Goal: Transaction & Acquisition: Purchase product/service

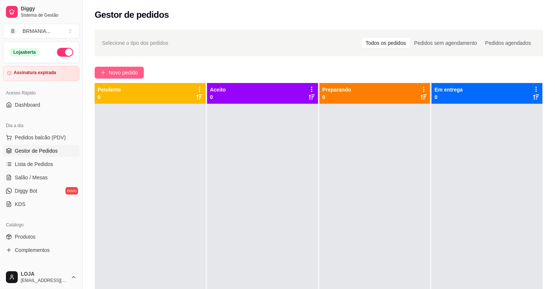
click at [112, 77] on button "Novo pedido" at bounding box center [119, 73] width 49 height 12
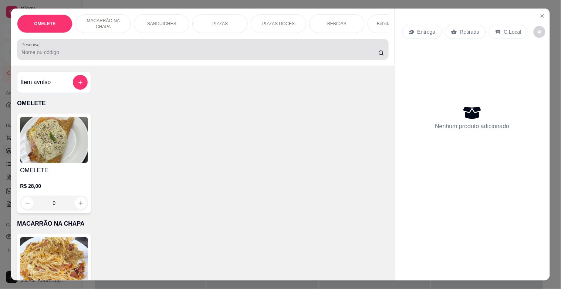
drag, startPoint x: 131, startPoint y: 49, endPoint x: 138, endPoint y: 46, distance: 6.8
click at [131, 47] on div at bounding box center [202, 49] width 363 height 15
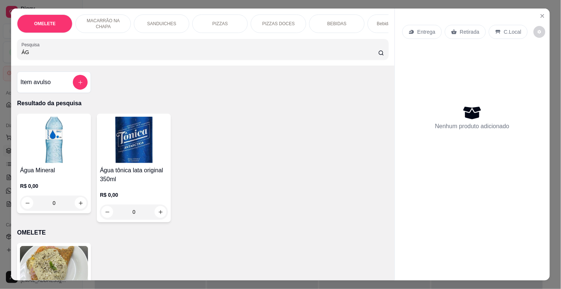
type input "ÁG"
click at [55, 141] on img at bounding box center [54, 140] width 68 height 46
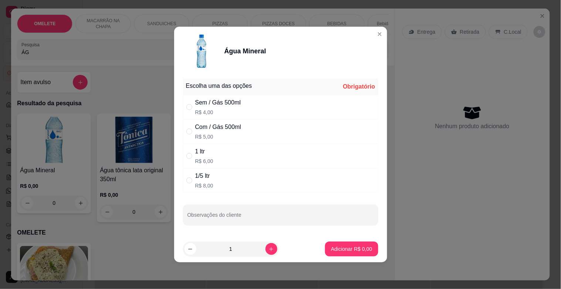
click at [244, 130] on div "Com / Gás 500ml R$ 5,00" at bounding box center [280, 131] width 195 height 24
radio input "true"
drag, startPoint x: 226, startPoint y: 100, endPoint x: 239, endPoint y: 115, distance: 19.4
click at [228, 106] on div "Sem / Gás 500ml" at bounding box center [218, 102] width 46 height 9
radio input "true"
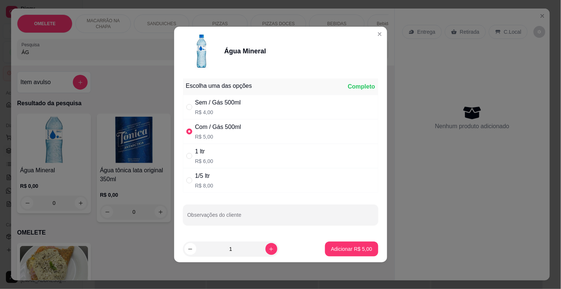
radio input "false"
click at [349, 250] on button "Adicionar R$ 4,00" at bounding box center [351, 248] width 53 height 15
type input "1"
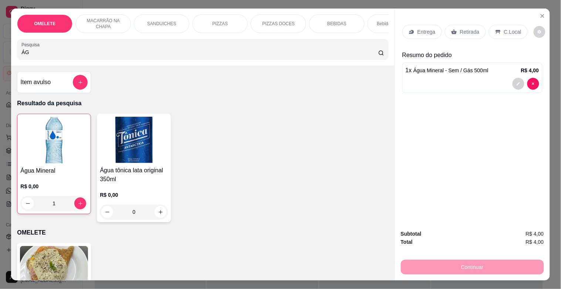
click at [471, 28] on p "Retirada" at bounding box center [470, 31] width 20 height 7
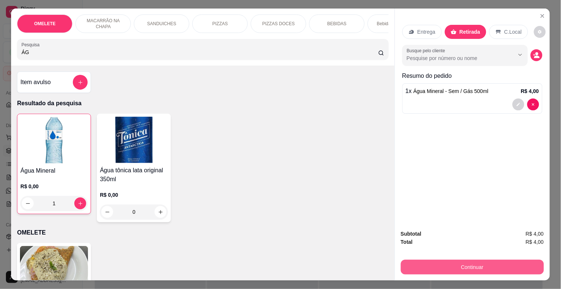
click at [472, 261] on button "Continuar" at bounding box center [472, 266] width 143 height 15
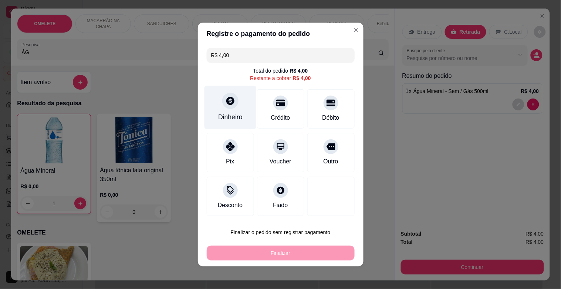
click at [226, 104] on icon at bounding box center [230, 101] width 8 height 8
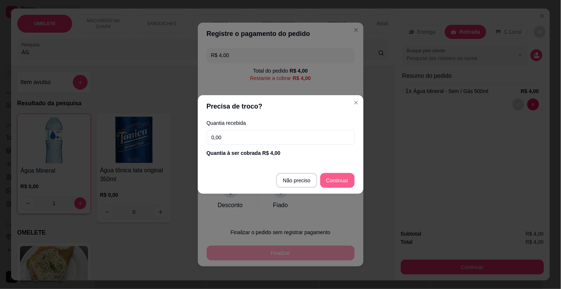
type input "R$ 0,00"
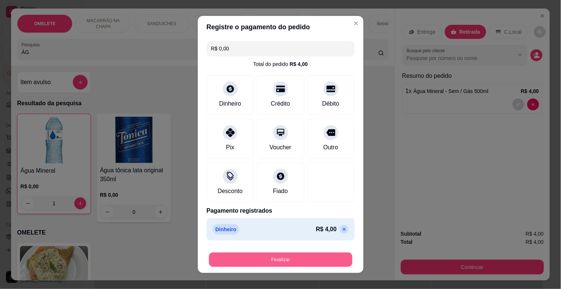
click at [327, 255] on button "Finalizar" at bounding box center [281, 259] width 144 height 14
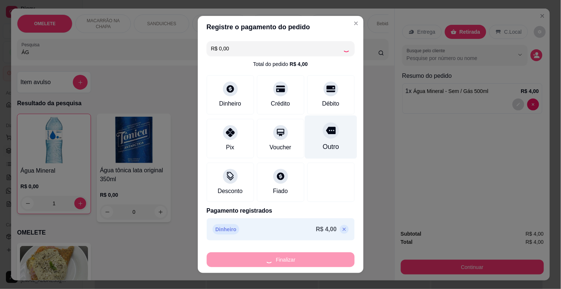
type input "0"
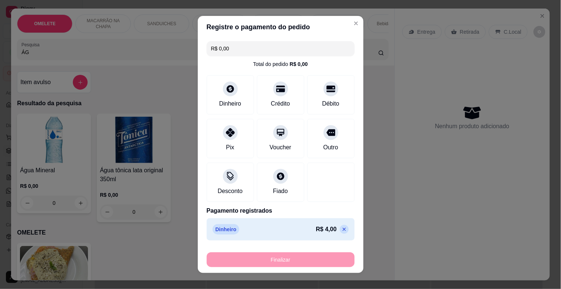
type input "-R$ 4,00"
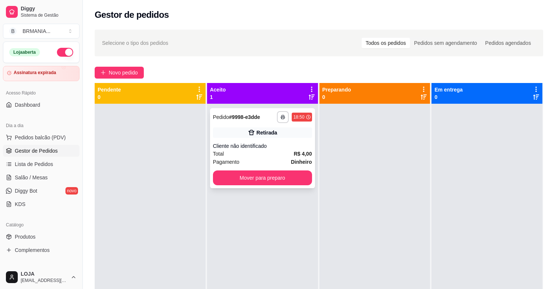
click at [280, 171] on div "**********" at bounding box center [262, 148] width 105 height 80
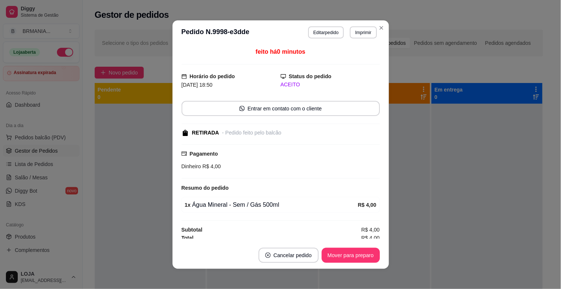
click at [280, 171] on div "Pagamento Dinheiro R$ 4,00" at bounding box center [280, 161] width 199 height 34
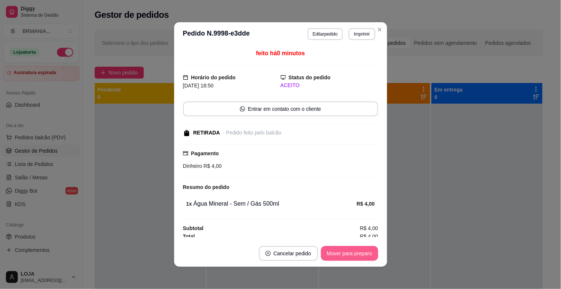
click at [349, 256] on button "Mover para preparo" at bounding box center [349, 253] width 57 height 15
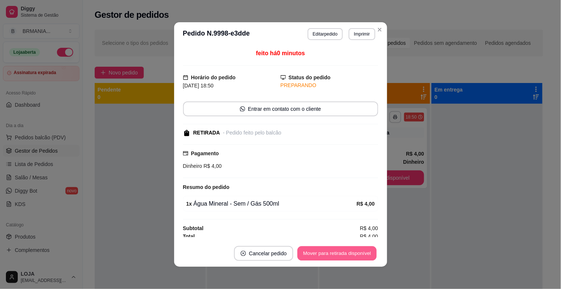
click at [349, 256] on button "Mover para retirada disponível" at bounding box center [337, 253] width 79 height 14
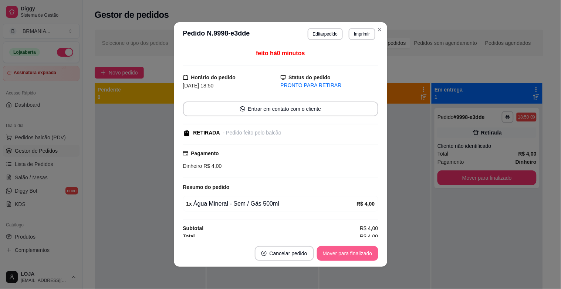
click at [353, 253] on button "Mover para finalizado" at bounding box center [347, 253] width 61 height 15
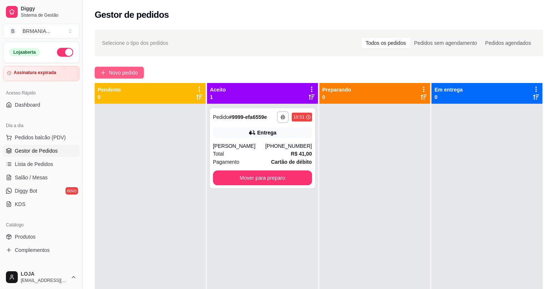
click at [118, 67] on button "Novo pedido" at bounding box center [119, 73] width 49 height 12
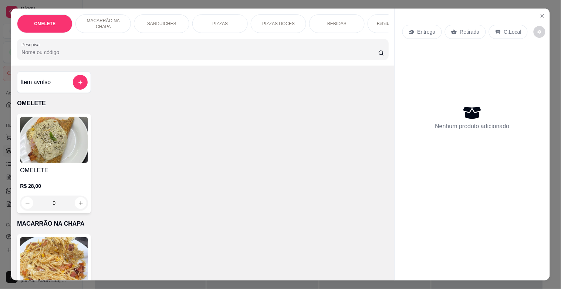
click at [110, 56] on input "Pesquisa" at bounding box center [199, 51] width 357 height 7
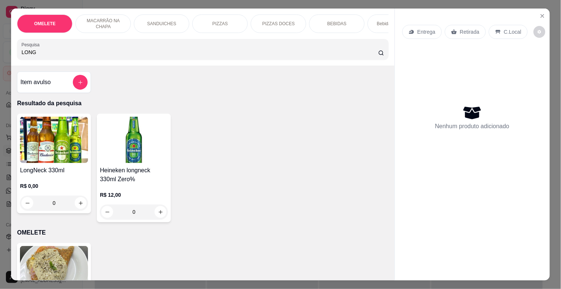
type input "LONG"
click at [55, 151] on img at bounding box center [54, 140] width 68 height 46
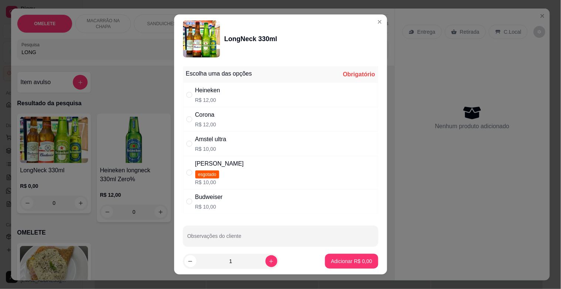
click at [223, 89] on div "Heineken R$ 12,00" at bounding box center [280, 94] width 195 height 24
radio input "true"
click at [356, 260] on p "Adicionar R$ 12,00" at bounding box center [350, 260] width 44 height 7
type input "1"
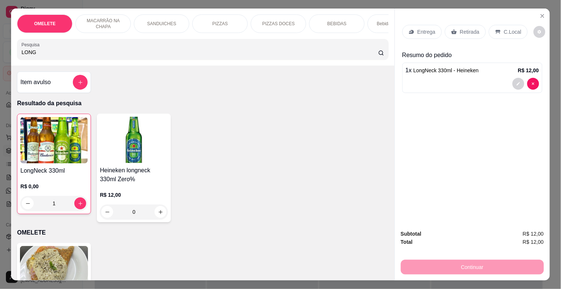
click at [478, 31] on div "Retirada" at bounding box center [465, 32] width 41 height 14
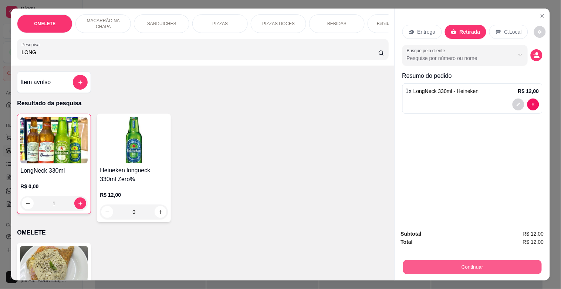
click at [486, 263] on button "Continuar" at bounding box center [472, 266] width 139 height 14
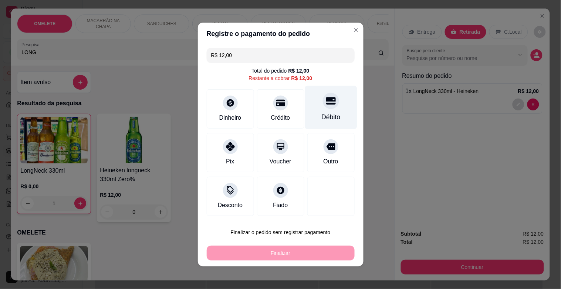
click at [326, 112] on div "Débito" at bounding box center [330, 117] width 19 height 10
type input "R$ 0,00"
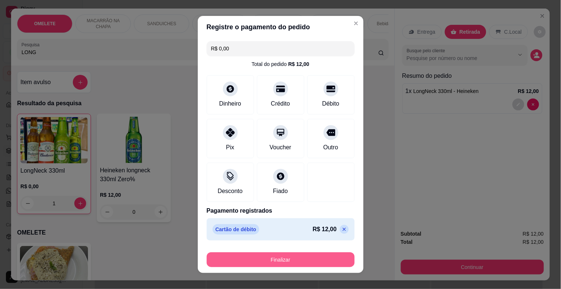
click at [275, 260] on button "Finalizar" at bounding box center [281, 259] width 148 height 15
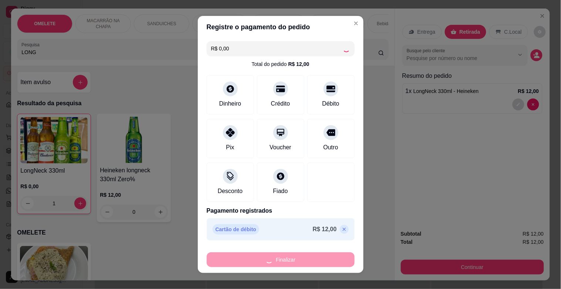
type input "0"
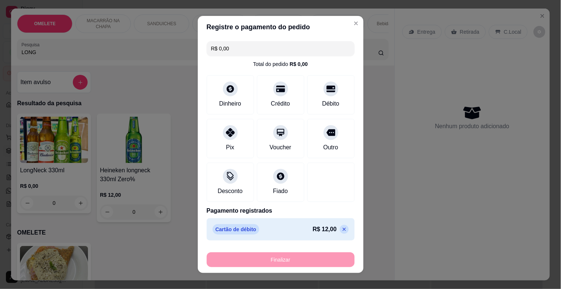
type input "-R$ 12,00"
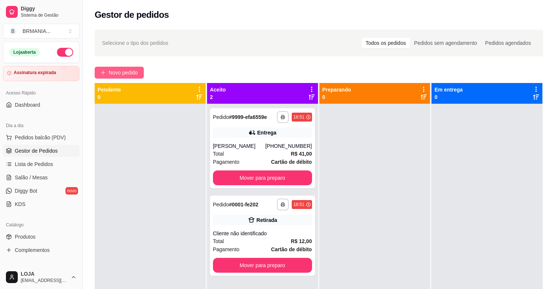
click at [135, 71] on span "Novo pedido" at bounding box center [123, 72] width 29 height 8
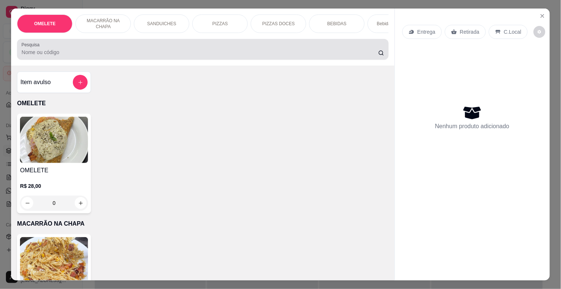
click at [197, 56] on input "Pesquisa" at bounding box center [199, 51] width 357 height 7
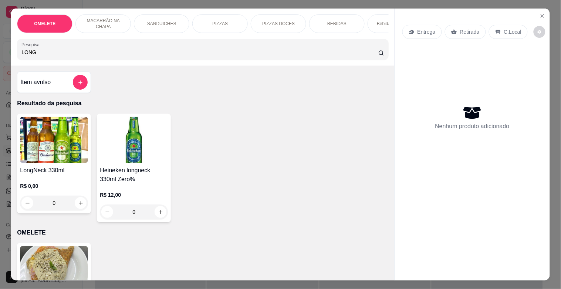
type input "LONG"
click at [60, 144] on img at bounding box center [54, 140] width 68 height 46
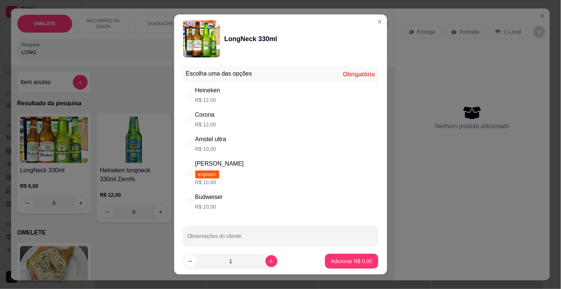
click at [228, 91] on div "Heineken R$ 12,00" at bounding box center [280, 94] width 195 height 24
radio input "true"
click at [351, 256] on button "Adicionar R$ 12,00" at bounding box center [350, 260] width 56 height 15
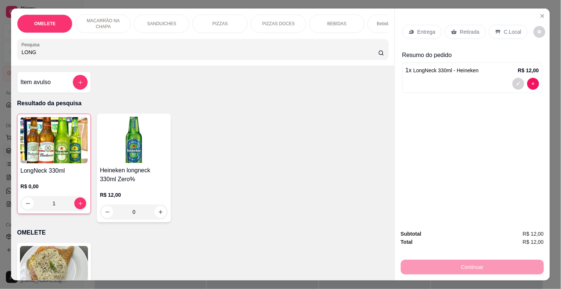
type input "1"
click at [478, 26] on div "Retirada" at bounding box center [465, 32] width 41 height 14
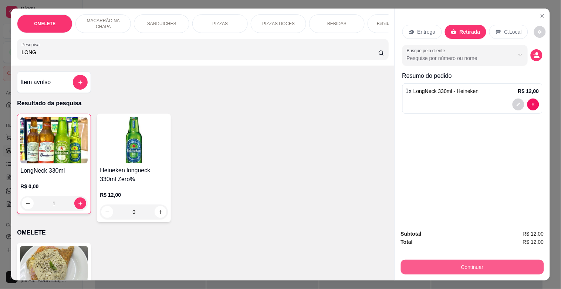
click at [472, 271] on div "Continuar" at bounding box center [472, 265] width 143 height 17
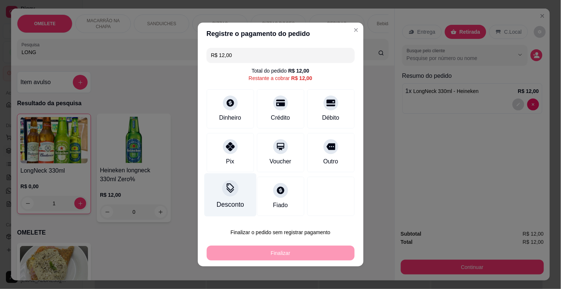
drag, startPoint x: 223, startPoint y: 152, endPoint x: 248, endPoint y: 175, distance: 34.3
click at [223, 152] on div "Pix" at bounding box center [230, 152] width 47 height 39
type input "R$ 0,00"
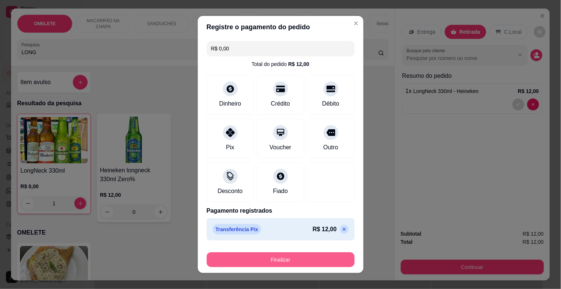
click at [307, 265] on button "Finalizar" at bounding box center [281, 259] width 148 height 15
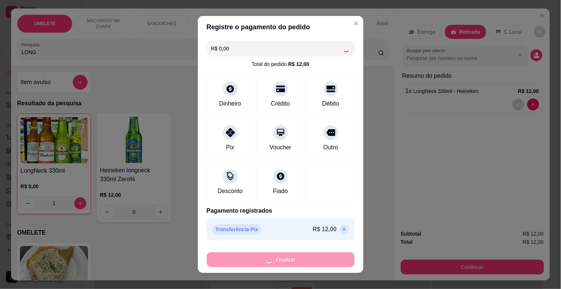
type input "0"
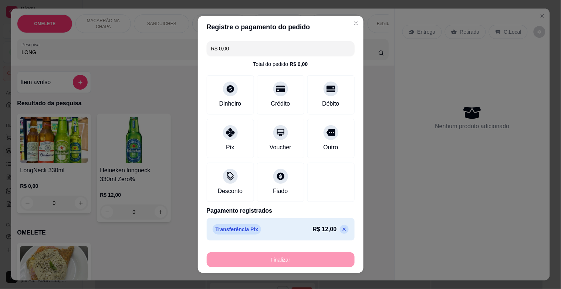
type input "-R$ 12,00"
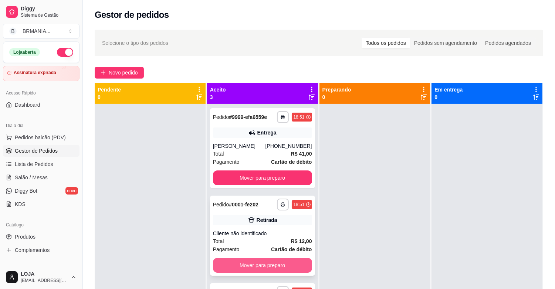
click at [266, 265] on button "Mover para preparo" at bounding box center [262, 264] width 99 height 15
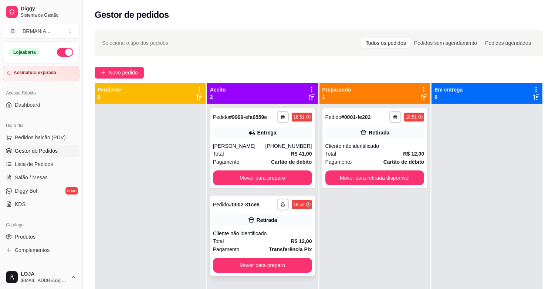
click at [291, 258] on button "Mover para preparo" at bounding box center [262, 264] width 99 height 15
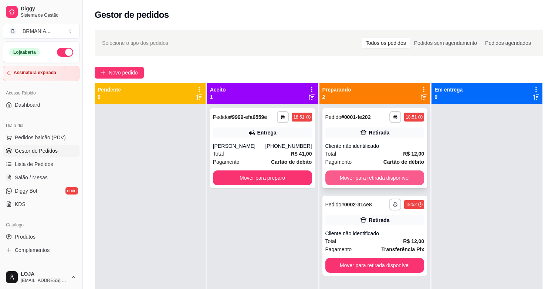
click at [387, 172] on button "Mover para retirada disponível" at bounding box center [375, 177] width 99 height 15
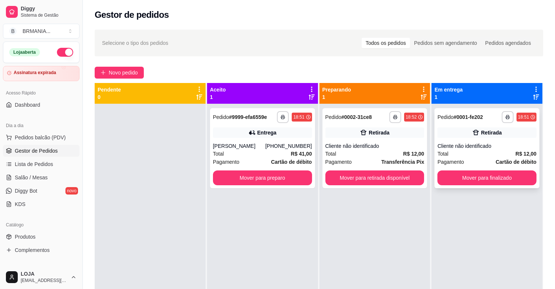
click at [479, 168] on div "**********" at bounding box center [487, 148] width 105 height 80
click at [391, 175] on button "Mover para retirada disponível" at bounding box center [375, 177] width 99 height 15
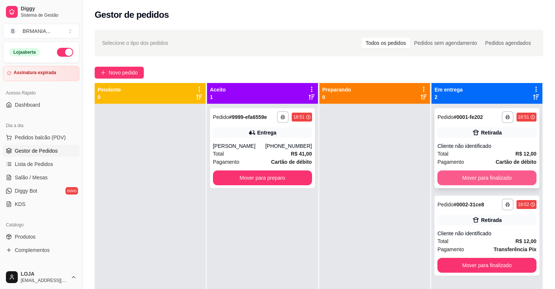
click at [505, 179] on button "Mover para finalizado" at bounding box center [487, 177] width 99 height 15
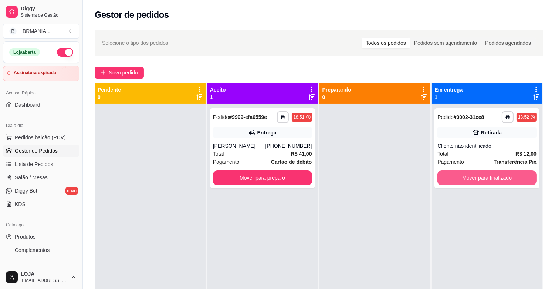
click at [505, 179] on button "Mover para finalizado" at bounding box center [487, 177] width 99 height 15
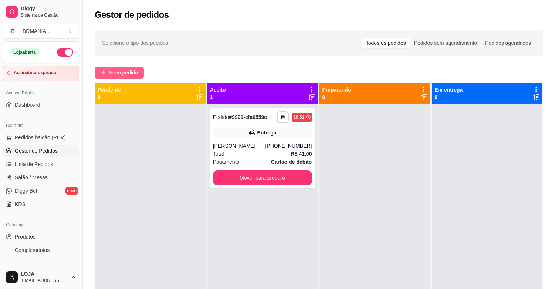
click at [117, 70] on span "Novo pedido" at bounding box center [123, 72] width 29 height 8
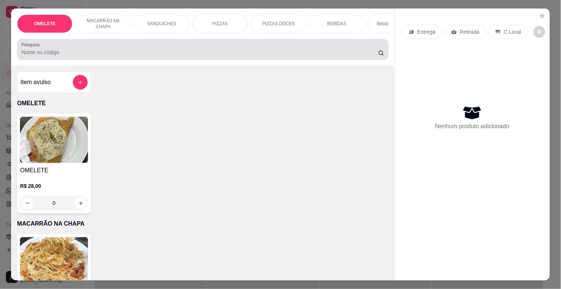
click at [194, 60] on div "Pesquisa" at bounding box center [202, 49] width 371 height 21
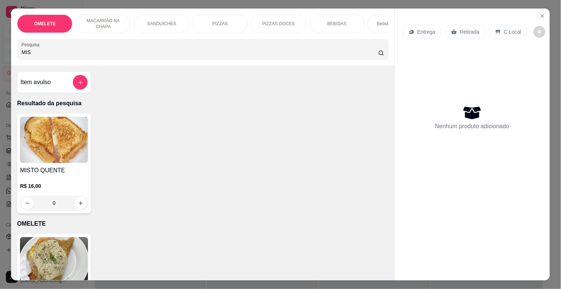
type input "MIS"
click at [55, 151] on img at bounding box center [54, 140] width 68 height 46
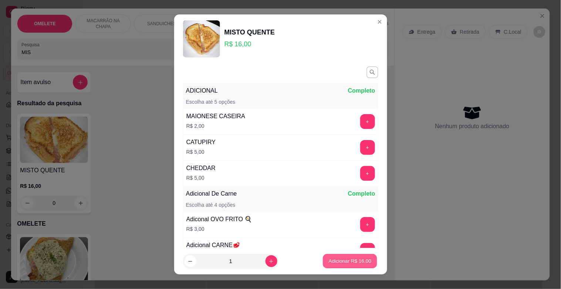
click at [335, 258] on p "Adicionar R$ 16,00" at bounding box center [350, 260] width 43 height 7
type input "1"
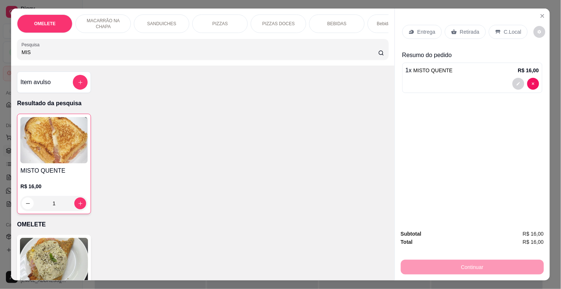
click at [120, 65] on div "OMELETE MACARRÃO NA CHAPA SANDUICHES PIZZAS PIZZAS DOCES BEBIDAS Bebidas Alcoól…" at bounding box center [202, 37] width 383 height 57
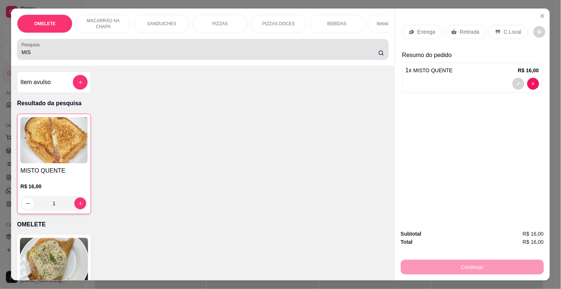
click at [124, 60] on div "Pesquisa MIS" at bounding box center [202, 49] width 371 height 21
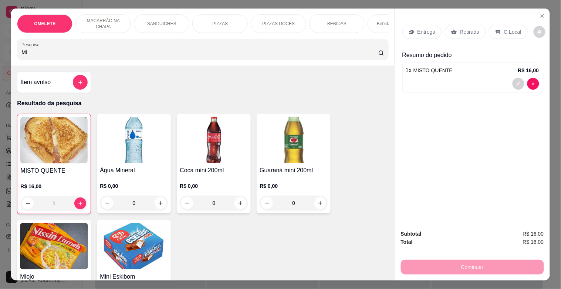
type input "M"
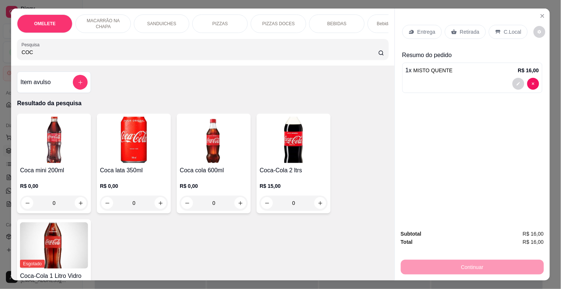
type input "COC"
click at [64, 160] on img at bounding box center [54, 140] width 68 height 46
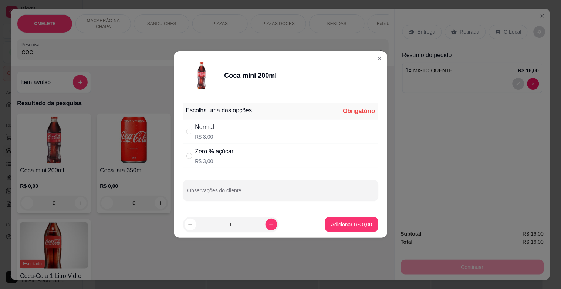
drag, startPoint x: 237, startPoint y: 150, endPoint x: 246, endPoint y: 158, distance: 12.3
click at [237, 149] on div "Zero % açúcar R$ 3,00" at bounding box center [280, 156] width 195 height 24
radio input "true"
click at [348, 220] on button "Adicionar R$ 3,00" at bounding box center [351, 224] width 53 height 15
type input "1"
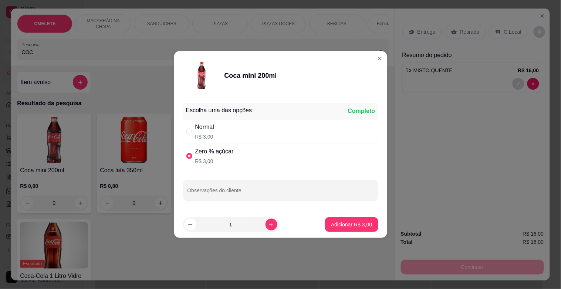
type input "1"
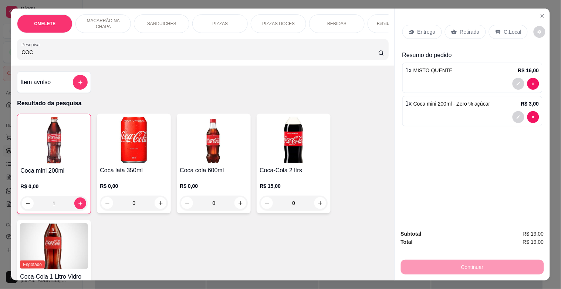
drag, startPoint x: 467, startPoint y: 30, endPoint x: 478, endPoint y: 79, distance: 49.9
click at [468, 30] on p "Retirada" at bounding box center [470, 31] width 20 height 7
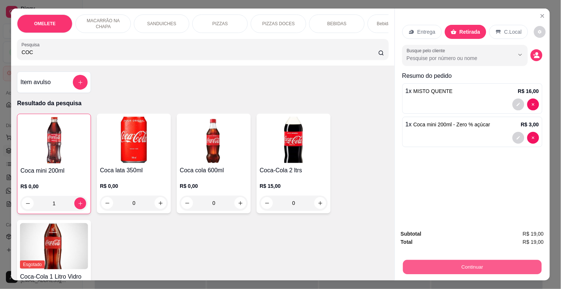
click at [449, 264] on button "Continuar" at bounding box center [472, 266] width 139 height 14
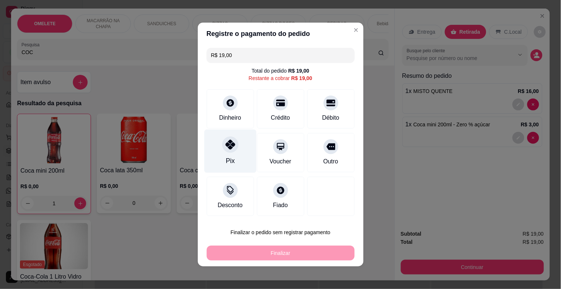
click at [233, 146] on div at bounding box center [230, 144] width 16 height 16
type input "R$ 0,00"
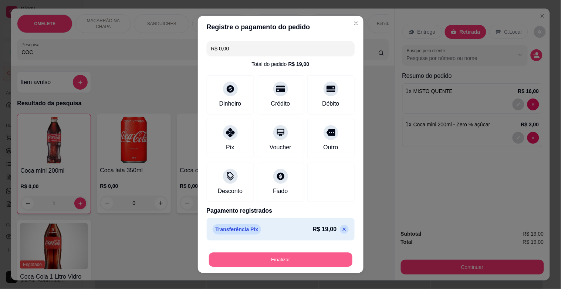
click at [327, 260] on button "Finalizar" at bounding box center [281, 259] width 144 height 14
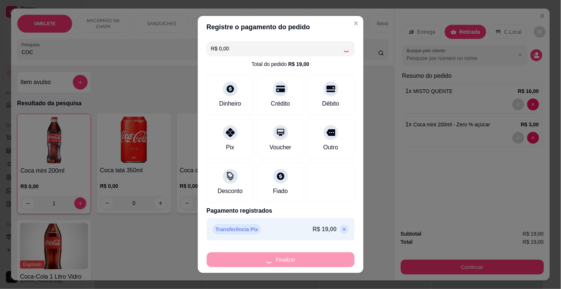
type input "0"
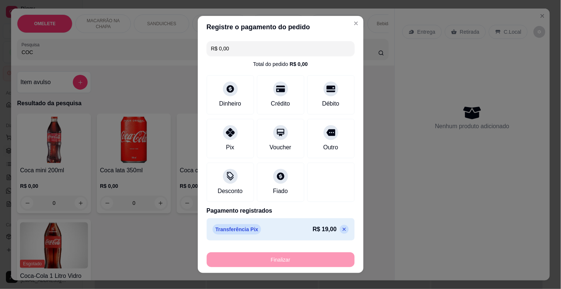
type input "-R$ 19,00"
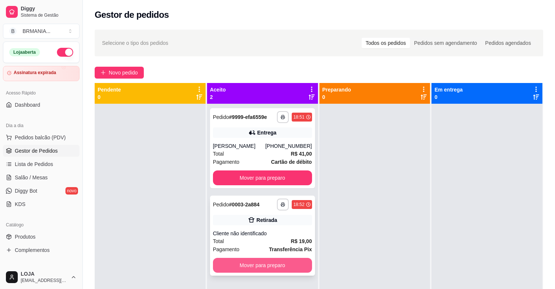
click at [272, 263] on button "Mover para preparo" at bounding box center [262, 264] width 99 height 15
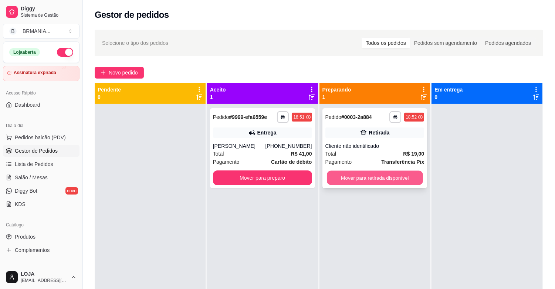
click at [393, 175] on button "Mover para retirada disponível" at bounding box center [375, 178] width 96 height 14
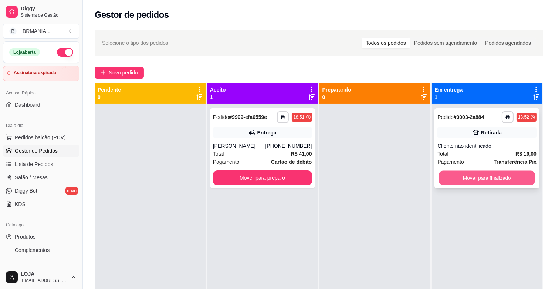
click at [480, 179] on button "Mover para finalizado" at bounding box center [487, 178] width 96 height 14
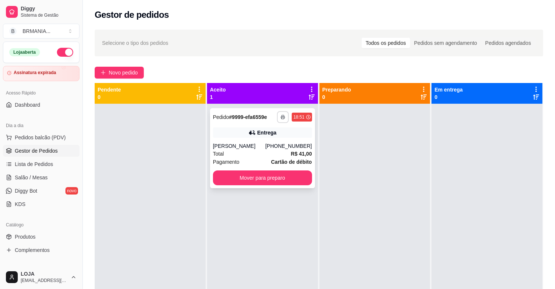
click at [282, 117] on rect "button" at bounding box center [283, 117] width 2 height 1
click at [266, 141] on button "IMPRESSORA" at bounding box center [261, 142] width 52 height 11
click at [244, 182] on button "Mover para preparo" at bounding box center [262, 177] width 99 height 15
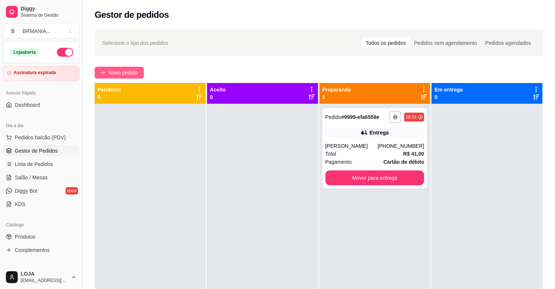
click at [123, 69] on span "Novo pedido" at bounding box center [123, 72] width 29 height 8
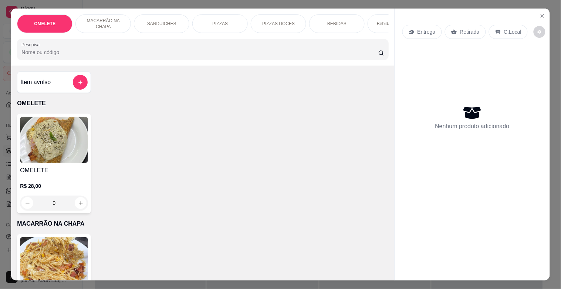
click at [202, 53] on input "Pesquisa" at bounding box center [199, 51] width 357 height 7
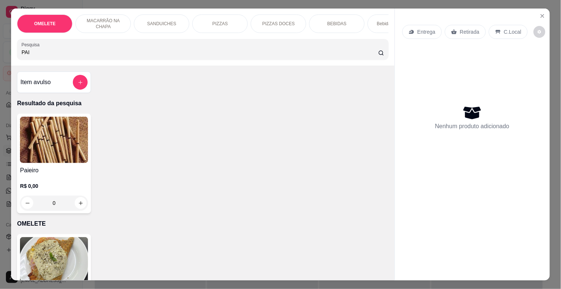
type input "PAI"
click at [43, 144] on img at bounding box center [54, 140] width 68 height 46
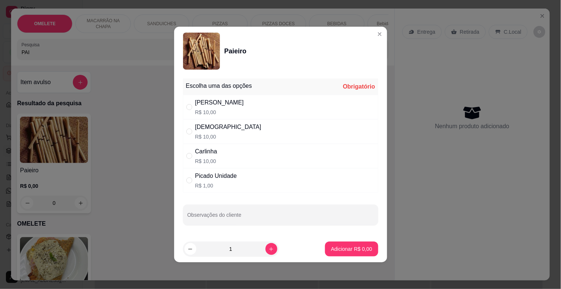
drag, startPoint x: 198, startPoint y: 100, endPoint x: 199, endPoint y: 104, distance: 3.9
click at [198, 102] on div "[PERSON_NAME]" at bounding box center [219, 102] width 49 height 9
radio input "true"
drag, startPoint x: 343, startPoint y: 241, endPoint x: 343, endPoint y: 249, distance: 8.1
click at [343, 241] on footer "1 Adicionar R$ 10,00" at bounding box center [280, 248] width 213 height 27
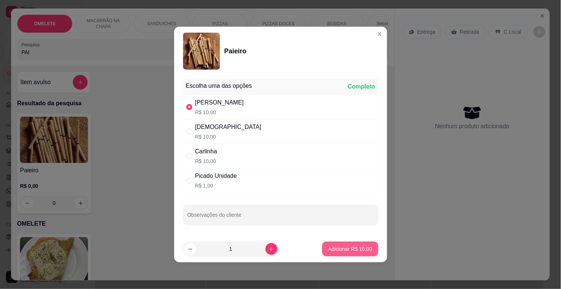
click at [344, 250] on p "Adicionar R$ 10,00" at bounding box center [350, 248] width 44 height 7
type input "1"
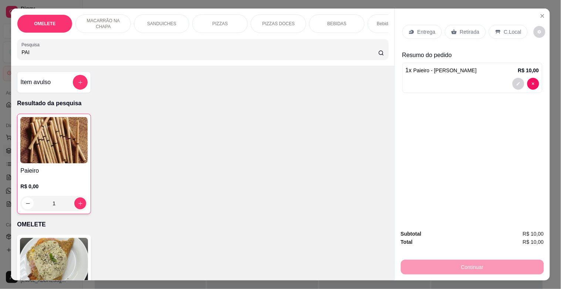
click at [471, 32] on div "Retirada" at bounding box center [465, 32] width 41 height 14
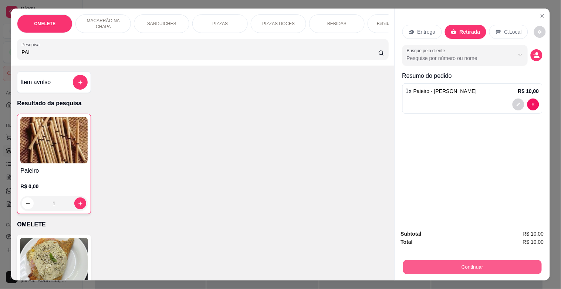
click at [472, 259] on button "Continuar" at bounding box center [472, 266] width 139 height 14
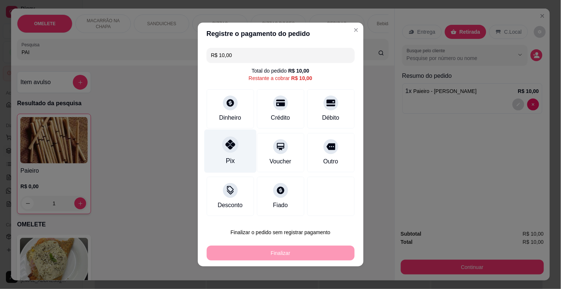
click at [228, 156] on div "Pix" at bounding box center [230, 161] width 9 height 10
type input "R$ 0,00"
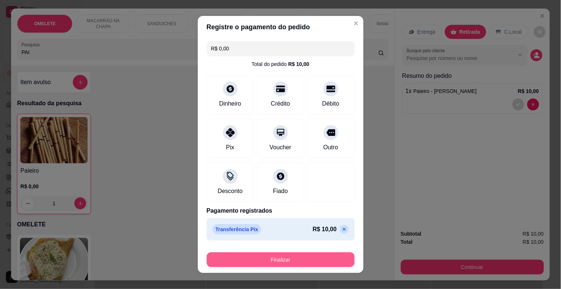
click at [312, 252] on button "Finalizar" at bounding box center [281, 259] width 148 height 15
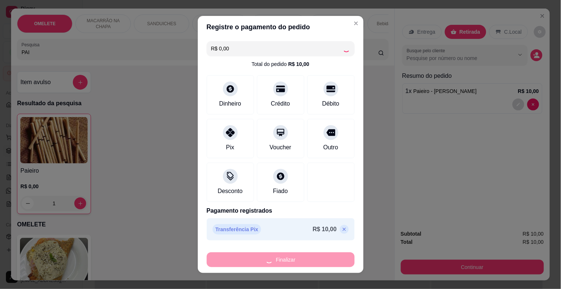
type input "0"
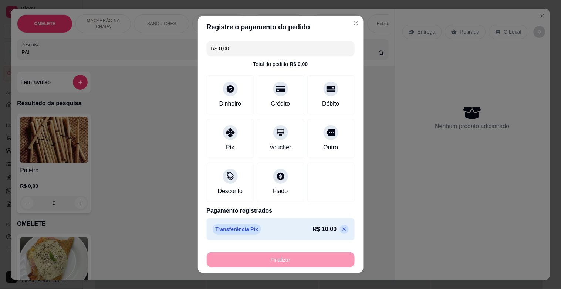
type input "-R$ 10,00"
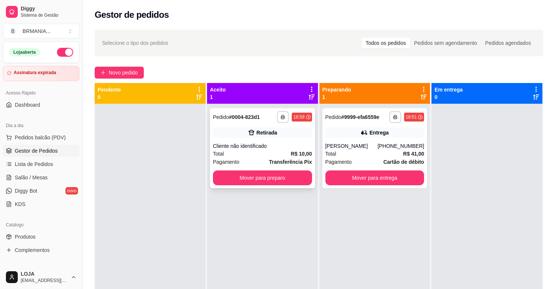
click at [266, 149] on div "Total R$ 10,00" at bounding box center [262, 153] width 99 height 8
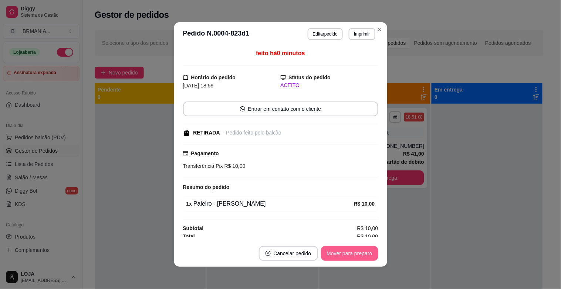
click at [346, 257] on button "Mover para preparo" at bounding box center [349, 253] width 57 height 15
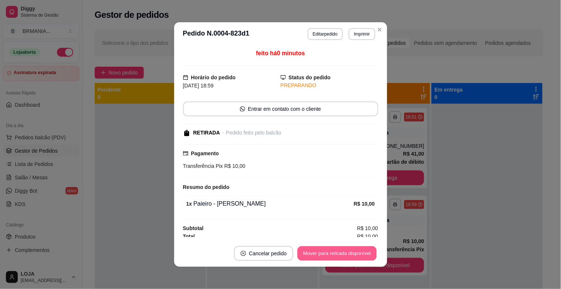
click at [346, 255] on button "Mover para retirada disponível" at bounding box center [337, 253] width 79 height 14
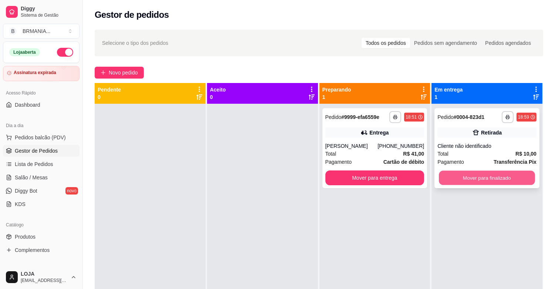
click at [484, 178] on button "Mover para finalizado" at bounding box center [487, 178] width 96 height 14
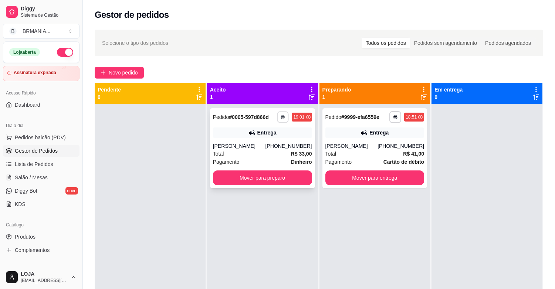
click at [278, 119] on button "button" at bounding box center [282, 116] width 11 height 11
click at [275, 142] on button "IMPRESSORA" at bounding box center [262, 143] width 54 height 12
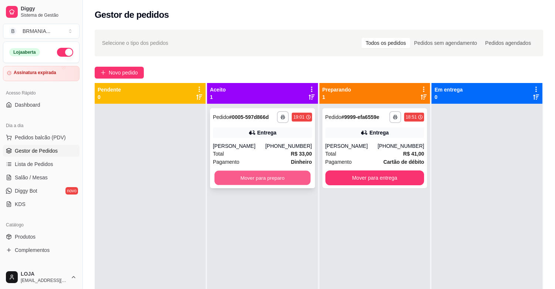
click at [282, 175] on button "Mover para preparo" at bounding box center [263, 178] width 96 height 14
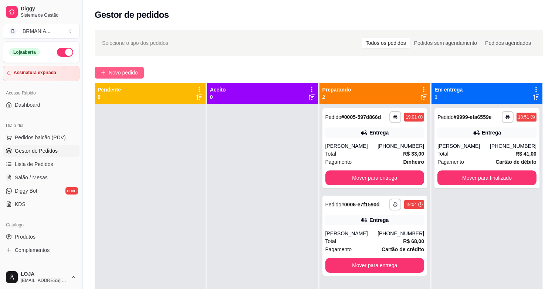
click at [137, 68] on span "Novo pedido" at bounding box center [123, 72] width 29 height 8
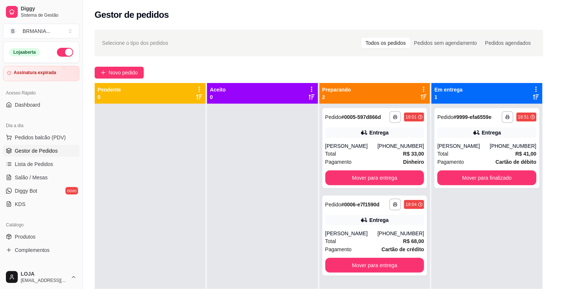
click at [153, 54] on input "Pesquisa" at bounding box center [199, 51] width 357 height 7
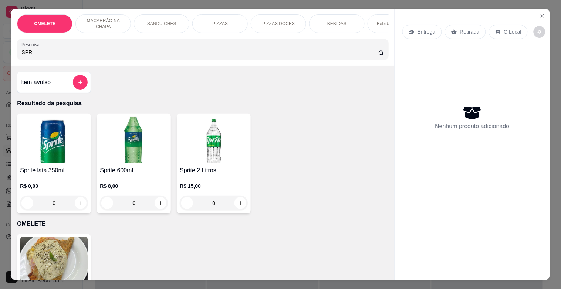
type input "SPR"
click at [53, 157] on img at bounding box center [54, 140] width 68 height 46
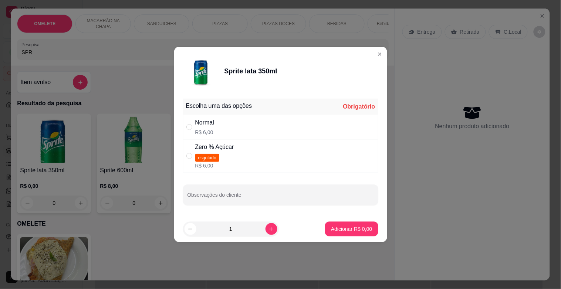
click at [219, 130] on div "Normal R$ 6,00" at bounding box center [280, 127] width 195 height 24
radio input "true"
click at [337, 222] on button "Adicionar R$ 6,00" at bounding box center [351, 229] width 51 height 14
type input "1"
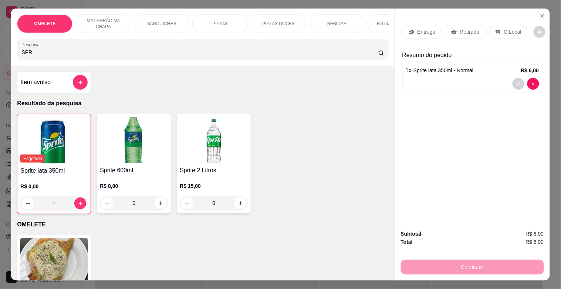
click at [471, 28] on p "Retirada" at bounding box center [470, 31] width 20 height 7
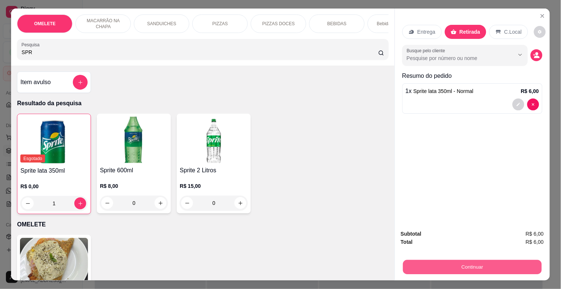
click at [453, 262] on button "Continuar" at bounding box center [472, 266] width 139 height 14
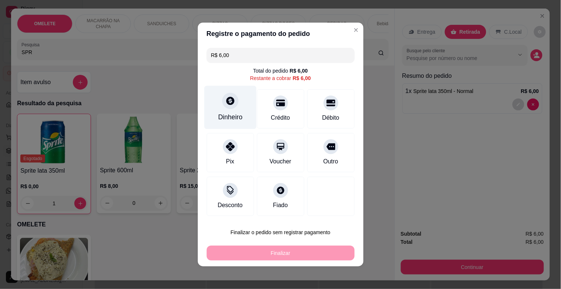
click at [215, 104] on div "Dinheiro" at bounding box center [230, 107] width 52 height 43
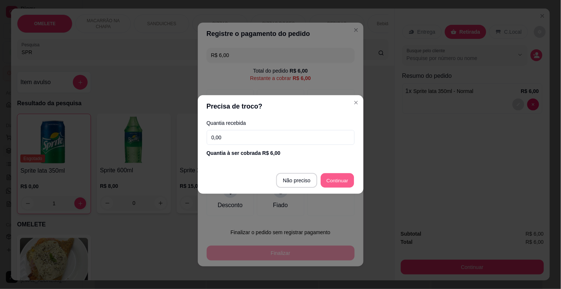
type input "R$ 0,00"
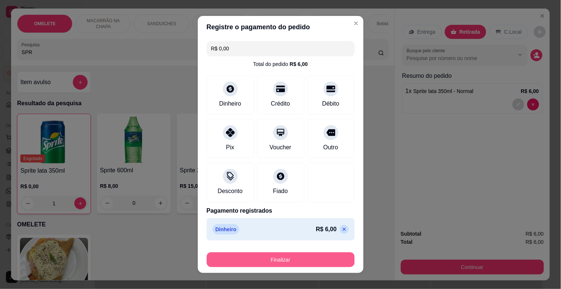
click at [308, 257] on button "Finalizar" at bounding box center [281, 259] width 148 height 15
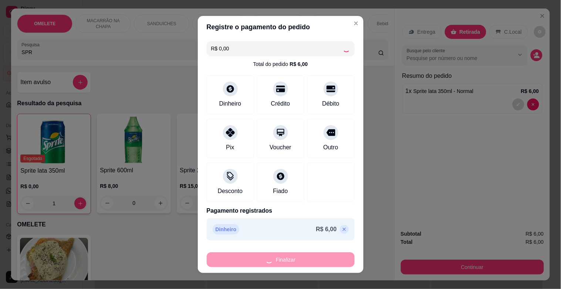
type input "0"
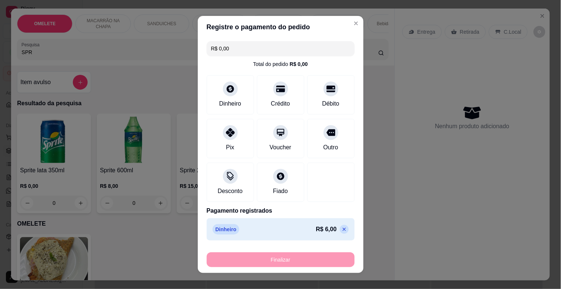
type input "-R$ 6,00"
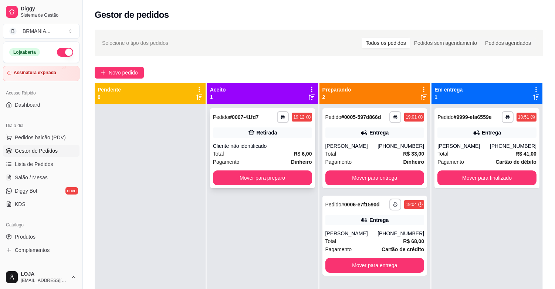
click at [285, 154] on div "Total R$ 6,00" at bounding box center [262, 153] width 99 height 8
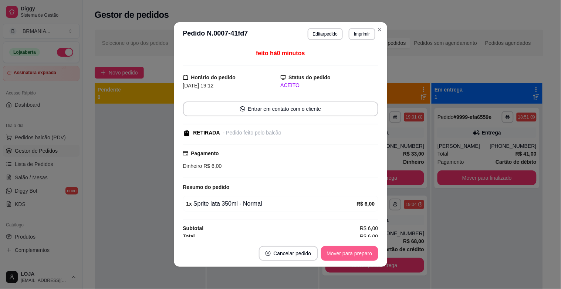
click at [353, 258] on button "Mover para preparo" at bounding box center [349, 253] width 57 height 15
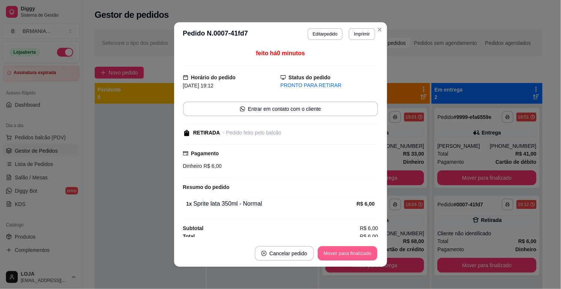
click at [352, 258] on button "Mover para finalizado" at bounding box center [348, 253] width 60 height 14
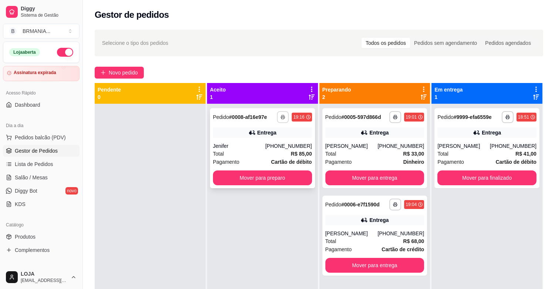
click at [283, 113] on button "button" at bounding box center [283, 117] width 12 height 12
click at [267, 145] on button "IMPRESSORA" at bounding box center [261, 142] width 52 height 11
click at [117, 68] on button "Novo pedido" at bounding box center [119, 73] width 49 height 12
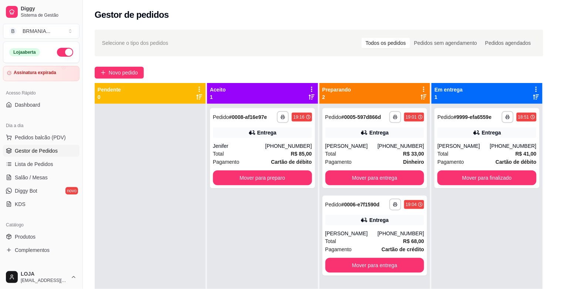
click at [156, 53] on input "Pesquisa" at bounding box center [199, 51] width 357 height 7
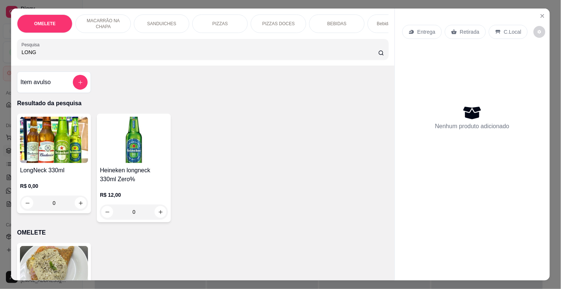
type input "LONG"
click at [64, 159] on img at bounding box center [54, 140] width 68 height 46
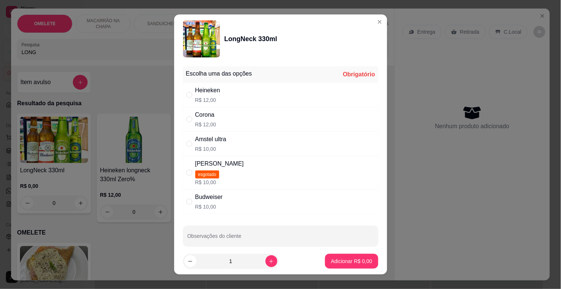
click at [219, 92] on div "Heineken R$ 12,00" at bounding box center [280, 94] width 195 height 24
radio input "true"
click at [269, 262] on icon "increase-product-quantity" at bounding box center [272, 261] width 6 height 6
type input "2"
click at [329, 262] on p "Adicionar R$ 24,00" at bounding box center [350, 260] width 43 height 7
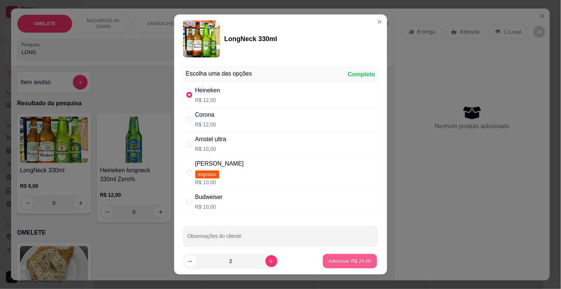
type input "2"
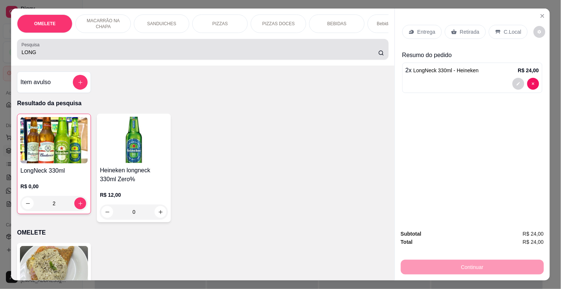
click at [93, 57] on div "LONG" at bounding box center [202, 49] width 363 height 15
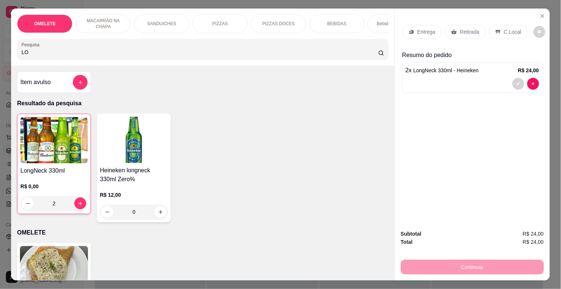
type input "L"
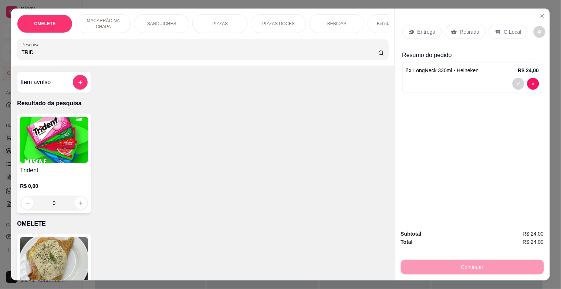
type input "TRID"
click at [60, 122] on img at bounding box center [54, 140] width 68 height 46
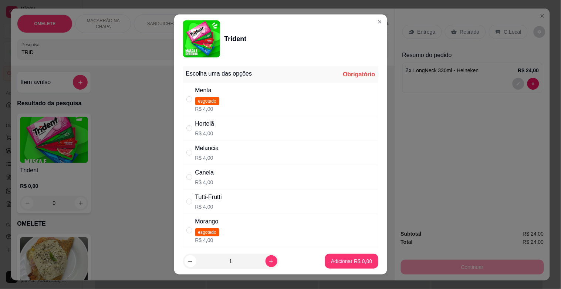
click at [228, 117] on div "Hortelã R$ 4,00" at bounding box center [280, 128] width 195 height 24
radio input "true"
click at [341, 263] on p "Adicionar R$ 4,00" at bounding box center [352, 260] width 40 height 7
type input "1"
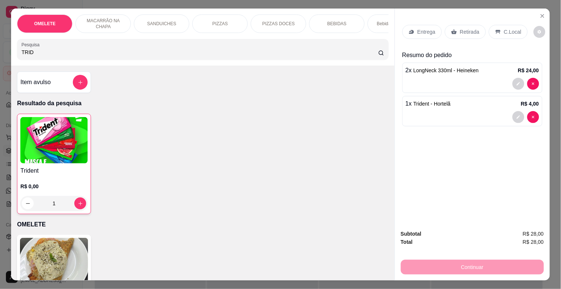
drag, startPoint x: 466, startPoint y: 31, endPoint x: 468, endPoint y: 38, distance: 7.0
click at [466, 31] on p "Retirada" at bounding box center [470, 31] width 20 height 7
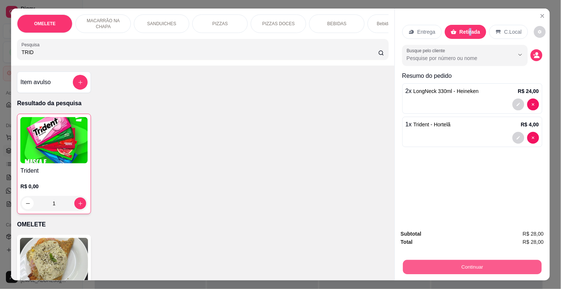
click at [500, 267] on button "Continuar" at bounding box center [472, 266] width 139 height 14
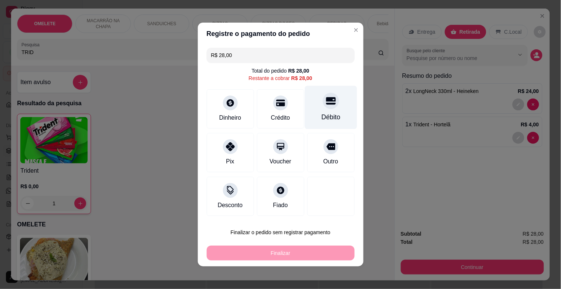
click at [315, 108] on div "Débito" at bounding box center [331, 107] width 52 height 43
type input "R$ 0,00"
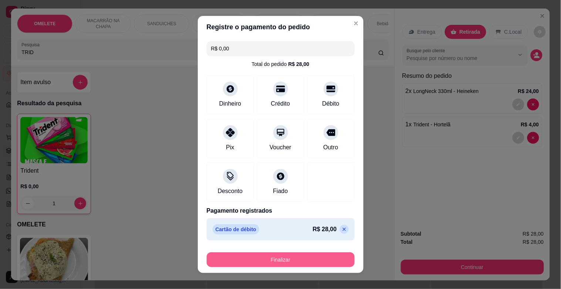
click at [332, 255] on button "Finalizar" at bounding box center [281, 259] width 148 height 15
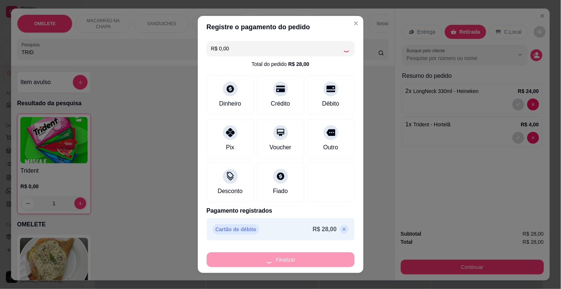
type input "0"
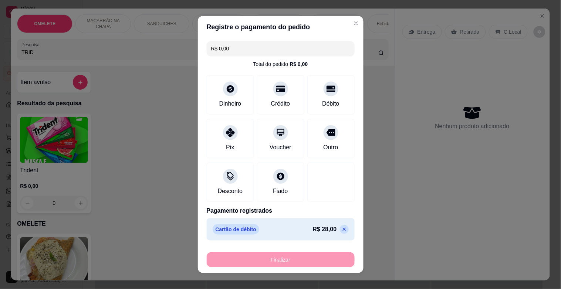
type input "-R$ 28,00"
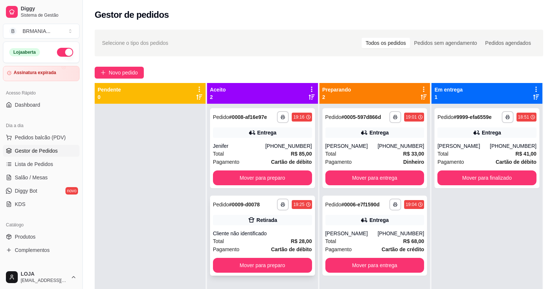
click at [276, 226] on div "**********" at bounding box center [262, 235] width 105 height 80
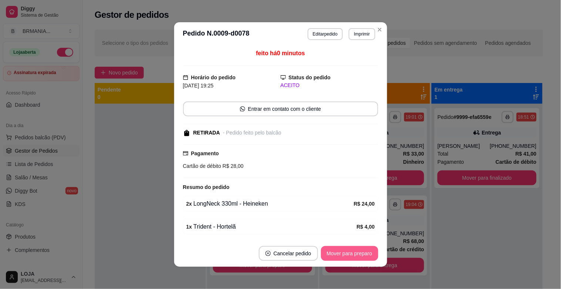
click at [358, 251] on button "Mover para preparo" at bounding box center [349, 253] width 57 height 15
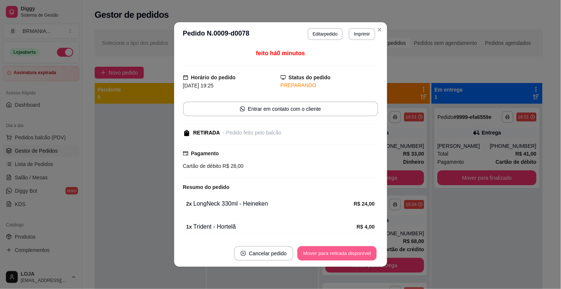
click at [355, 252] on button "Mover para retirada disponível" at bounding box center [337, 253] width 79 height 14
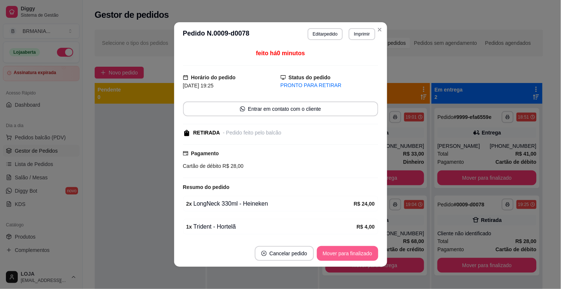
click at [355, 252] on button "Mover para finalizado" at bounding box center [347, 253] width 61 height 15
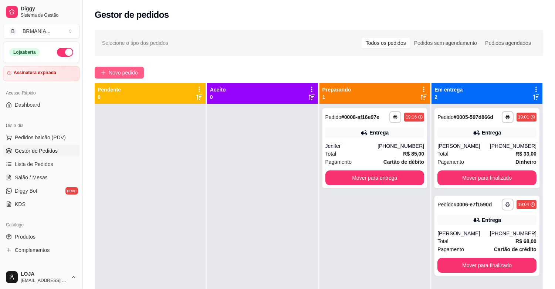
click at [134, 73] on span "Novo pedido" at bounding box center [123, 72] width 29 height 8
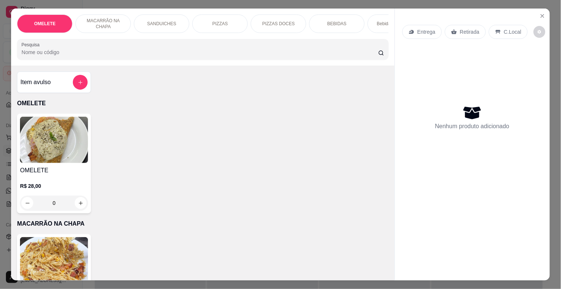
click at [225, 24] on div "PIZZAS" at bounding box center [219, 23] width 55 height 18
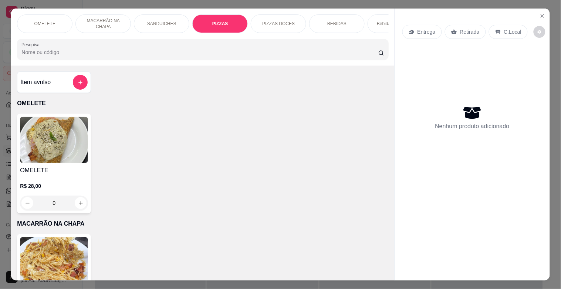
scroll to position [18, 0]
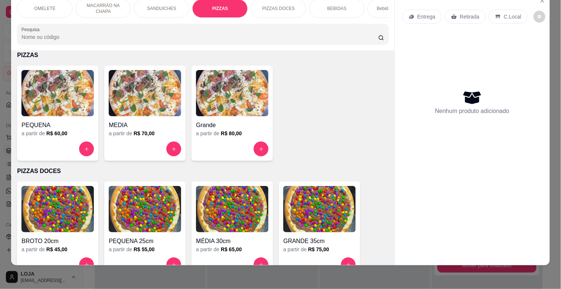
click at [223, 106] on img at bounding box center [232, 93] width 73 height 46
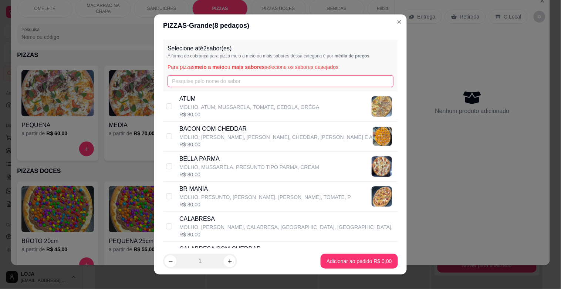
click at [173, 76] on input "text" at bounding box center [281, 81] width 226 height 12
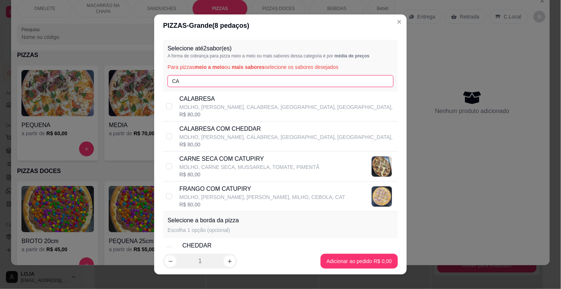
type input "CA"
click at [261, 107] on p "MOLHO, [PERSON_NAME], CALABRESA, [GEOGRAPHIC_DATA], [GEOGRAPHIC_DATA]," at bounding box center [285, 106] width 213 height 7
checkbox input "true"
click at [238, 83] on input "CA" at bounding box center [281, 81] width 226 height 12
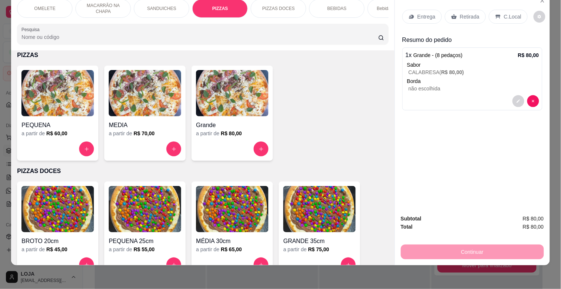
click at [232, 132] on h6 "R$ 80,00" at bounding box center [231, 132] width 21 height 7
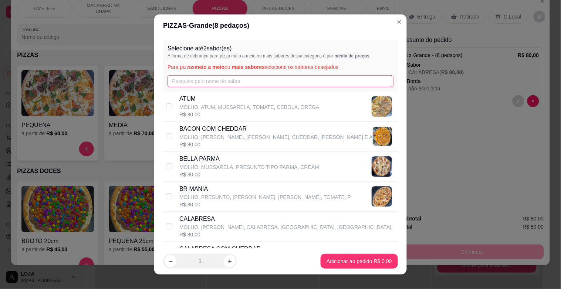
click at [228, 83] on input "text" at bounding box center [281, 81] width 226 height 12
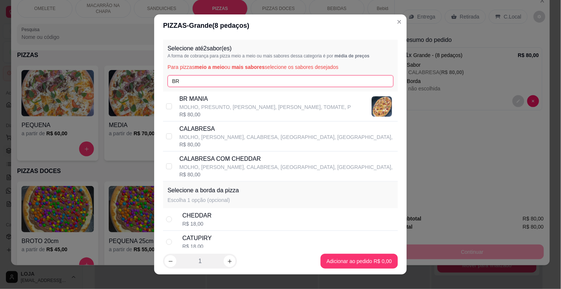
drag, startPoint x: 197, startPoint y: 84, endPoint x: 191, endPoint y: 97, distance: 14.8
click at [196, 84] on input "BR" at bounding box center [281, 81] width 226 height 12
type input "BR"
click at [191, 98] on p "BR MANIA" at bounding box center [265, 98] width 172 height 9
checkbox input "true"
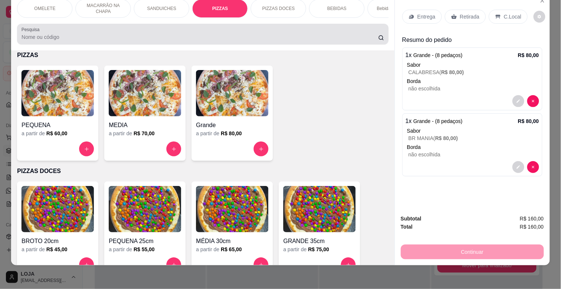
click at [46, 31] on div at bounding box center [202, 34] width 363 height 15
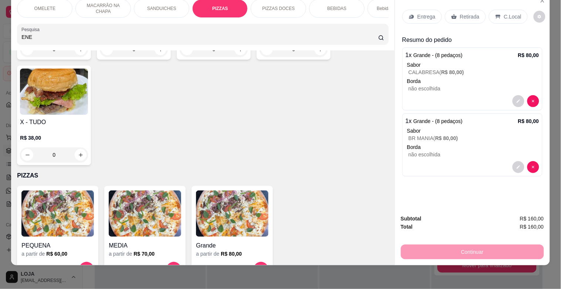
scroll to position [725, 0]
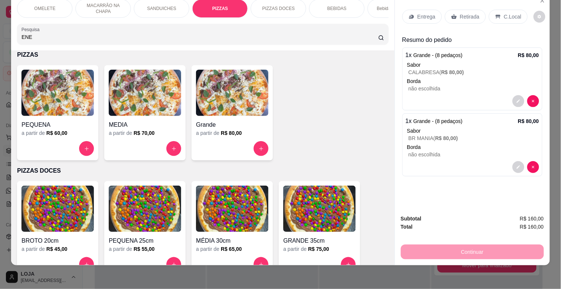
type input "ENE"
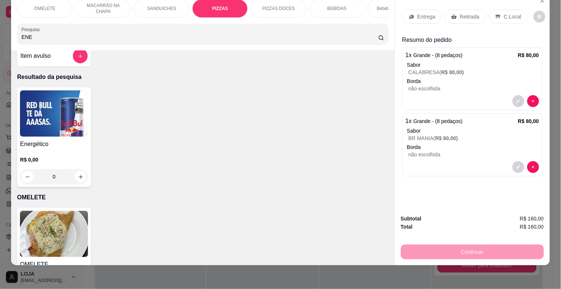
scroll to position [0, 0]
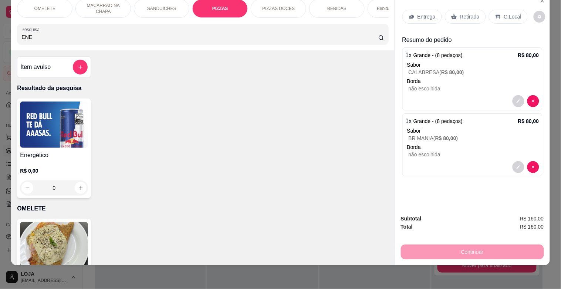
click at [68, 143] on img at bounding box center [54, 124] width 68 height 46
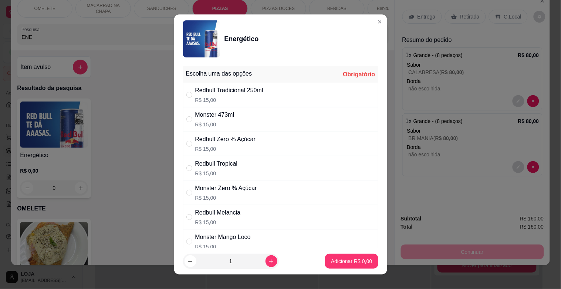
click at [233, 90] on div "Redbull Tradicional 250ml" at bounding box center [229, 90] width 68 height 9
click at [230, 108] on div "Monster 473ml R$ 15,00" at bounding box center [280, 119] width 195 height 24
radio input "false"
radio input "true"
click at [331, 260] on p "Adicionar R$ 15,00" at bounding box center [350, 260] width 44 height 7
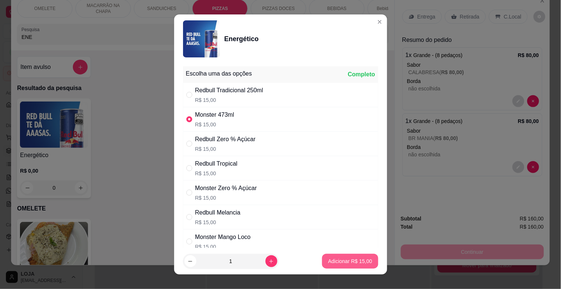
type input "1"
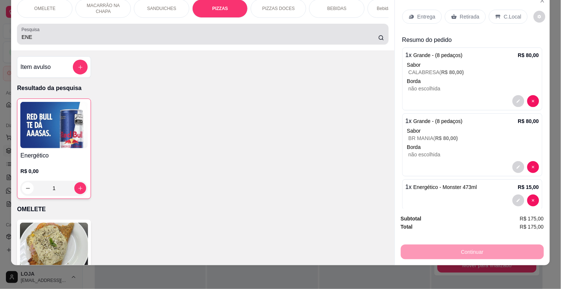
click at [131, 41] on div "ENE" at bounding box center [202, 34] width 363 height 15
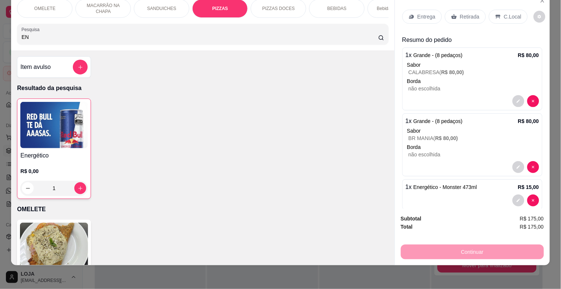
type input "E"
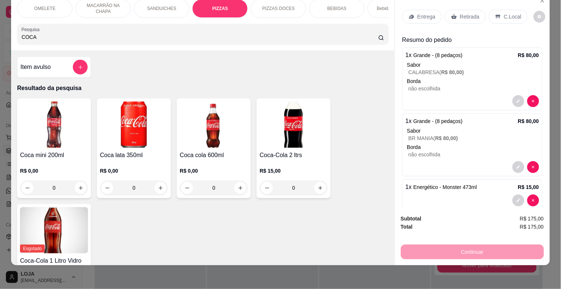
type input "COCA"
click at [284, 164] on div "R$ 15,00 0" at bounding box center [294, 177] width 68 height 36
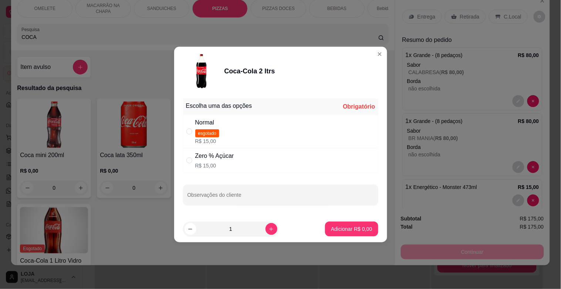
click at [224, 133] on div "Normal esgotado R$ 15,00" at bounding box center [280, 131] width 195 height 33
radio input "true"
click at [359, 232] on button "Adicionar R$ 15,00" at bounding box center [350, 229] width 54 height 14
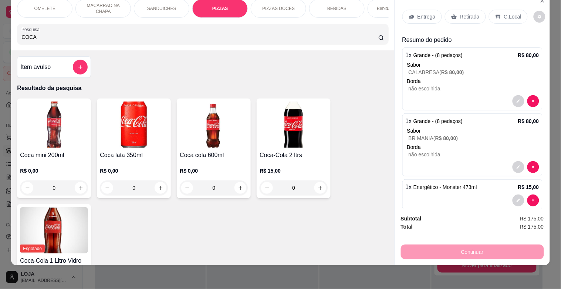
click at [173, 3] on div "SANDUICHES" at bounding box center [161, 8] width 55 height 18
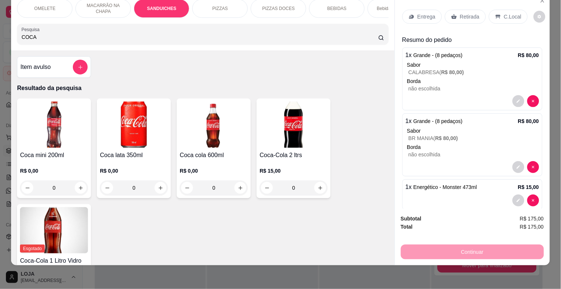
click at [61, 62] on div "Item avulso" at bounding box center [53, 67] width 67 height 15
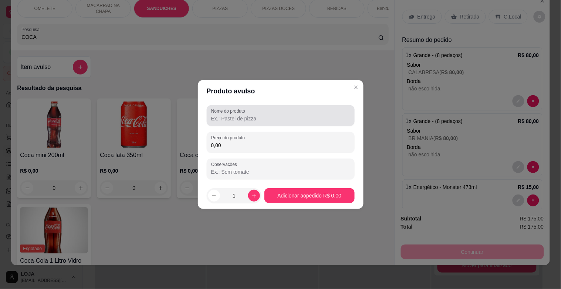
click at [240, 114] on div at bounding box center [280, 115] width 139 height 15
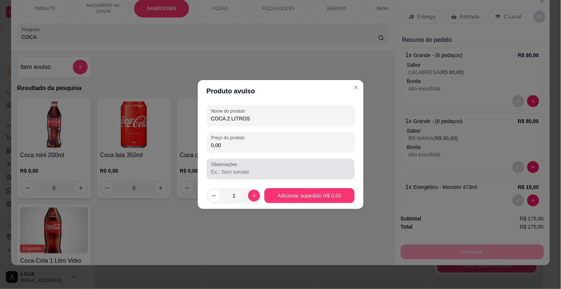
type input "COCA 2 LITROS"
click at [278, 175] on div at bounding box center [280, 168] width 139 height 15
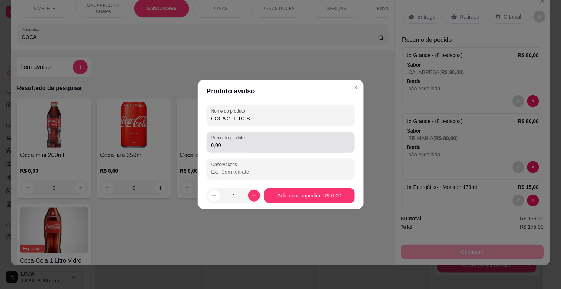
click at [228, 146] on input "0,00" at bounding box center [280, 144] width 139 height 7
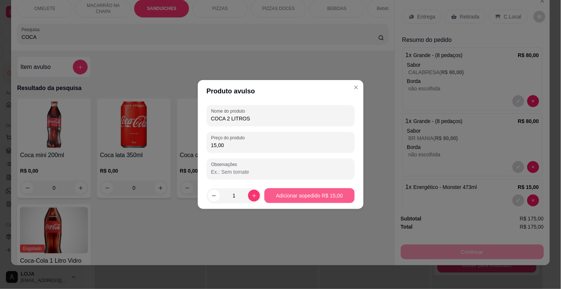
type input "15,00"
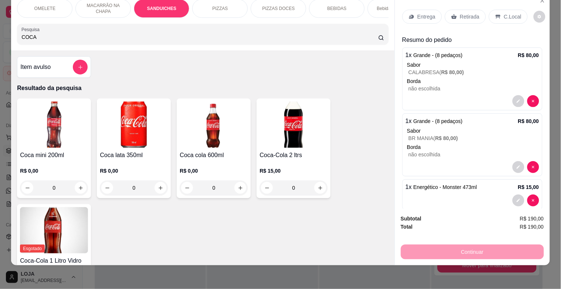
scroll to position [38, 0]
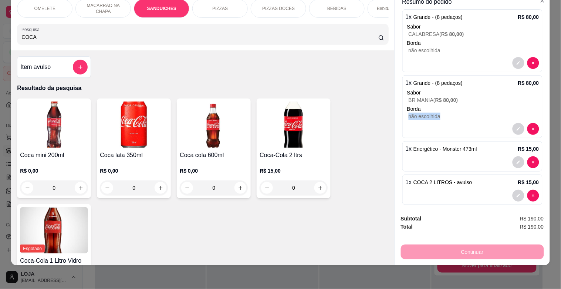
drag, startPoint x: 539, startPoint y: 107, endPoint x: 542, endPoint y: 102, distance: 5.8
click at [542, 102] on div "Entrega Retirada C.Local Resumo do pedido 1 x Grande - (8 pedaços) R$ 80,00 Sab…" at bounding box center [472, 100] width 155 height 215
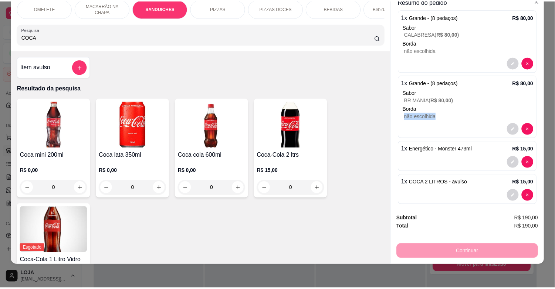
scroll to position [0, 0]
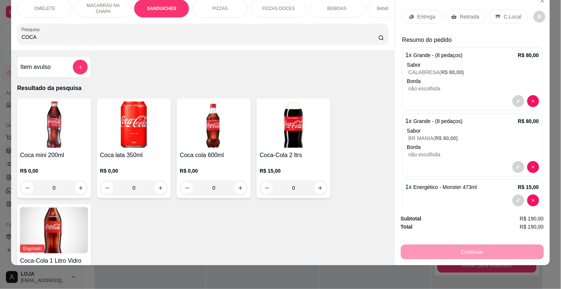
click at [460, 10] on div "Retirada" at bounding box center [465, 17] width 41 height 14
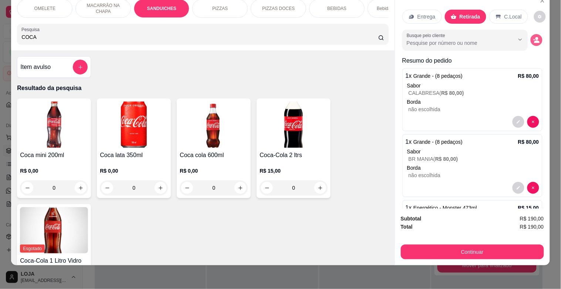
click at [536, 37] on circle "decrease-product-quantity" at bounding box center [537, 38] width 3 height 3
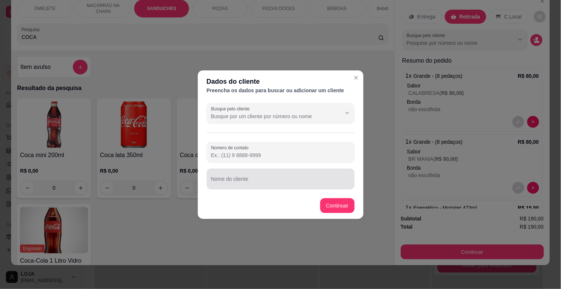
click at [274, 175] on div at bounding box center [280, 178] width 139 height 15
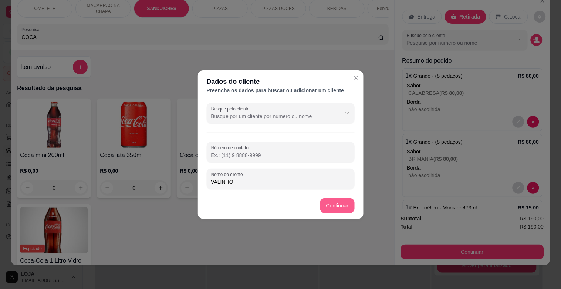
type input "VALINHO"
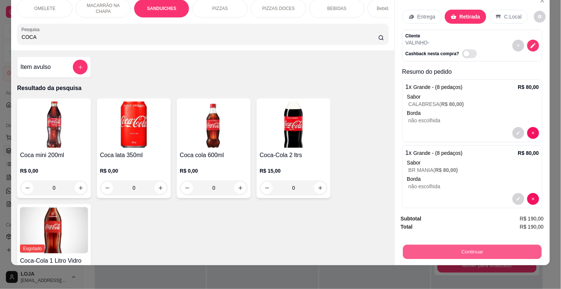
click at [473, 247] on button "Continuar" at bounding box center [472, 251] width 139 height 14
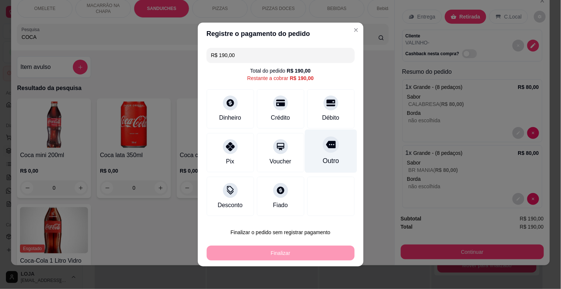
click at [326, 143] on icon at bounding box center [331, 144] width 10 height 7
type input "R$ 0,00"
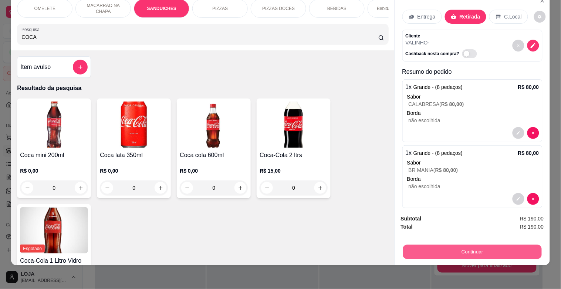
click at [483, 244] on button "Continuar" at bounding box center [472, 251] width 139 height 14
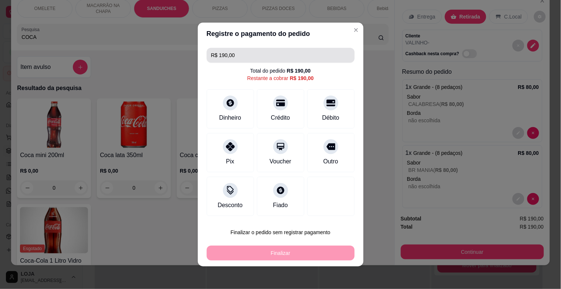
drag, startPoint x: 230, startPoint y: 42, endPoint x: 229, endPoint y: 46, distance: 4.2
click at [229, 46] on section "Registre o pagamento do pedido R$ 190,00 Total do pedido R$ 190,00 Restante a c…" at bounding box center [281, 144] width 166 height 243
click at [232, 57] on input "R$ 190,00" at bounding box center [280, 55] width 139 height 15
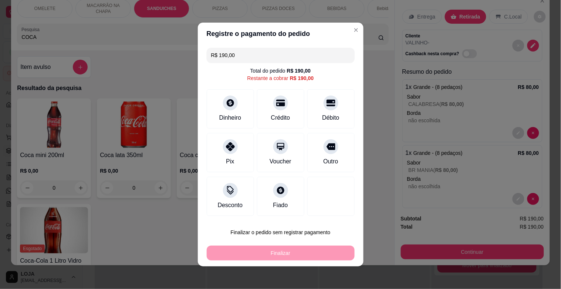
click at [232, 57] on input "R$ 190,00" at bounding box center [280, 55] width 139 height 15
click at [323, 159] on div "Outro" at bounding box center [331, 161] width 16 height 10
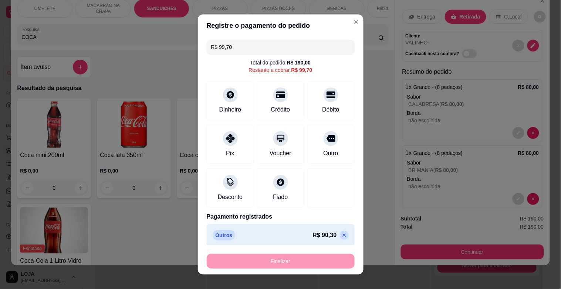
click at [313, 257] on div "Finalizar" at bounding box center [281, 260] width 148 height 15
click at [223, 49] on input "R$ 99,70" at bounding box center [280, 47] width 139 height 15
click at [225, 140] on icon at bounding box center [230, 136] width 10 height 10
type input "R$ 0,00"
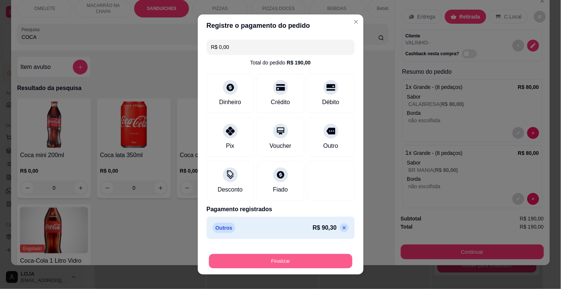
click at [294, 263] on button "Finalizar" at bounding box center [281, 261] width 144 height 14
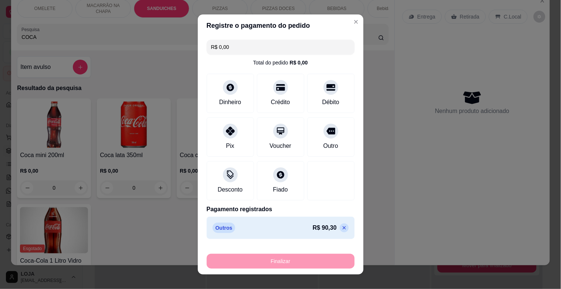
type input "0"
type input "-R$ 190,00"
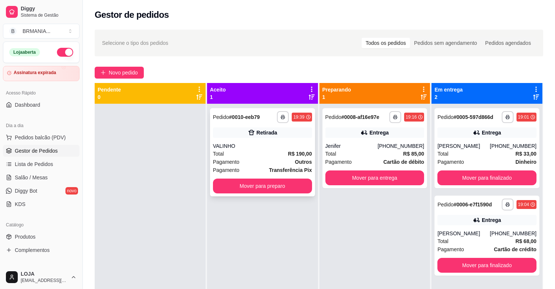
click at [286, 151] on div "Total R$ 190,00" at bounding box center [262, 153] width 99 height 8
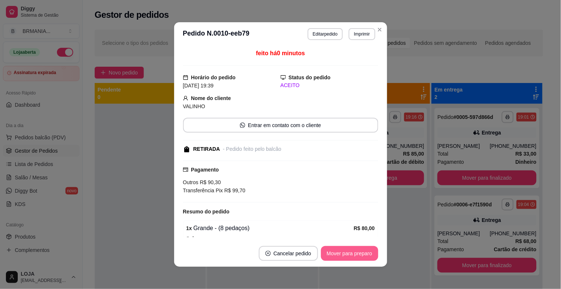
click at [346, 250] on button "Mover para preparo" at bounding box center [349, 253] width 57 height 15
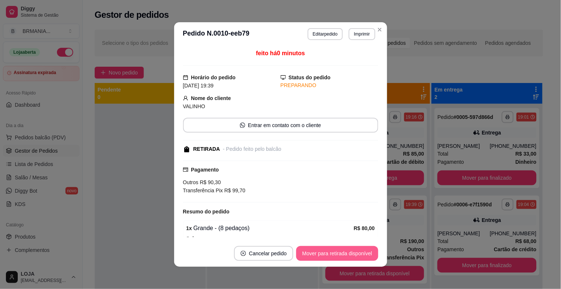
click at [349, 252] on button "Mover para retirada disponível" at bounding box center [337, 253] width 82 height 15
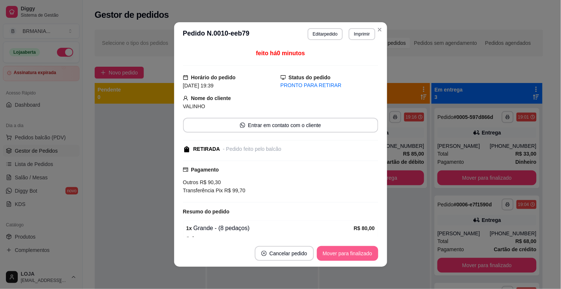
click at [348, 252] on button "Mover para finalizado" at bounding box center [347, 253] width 61 height 15
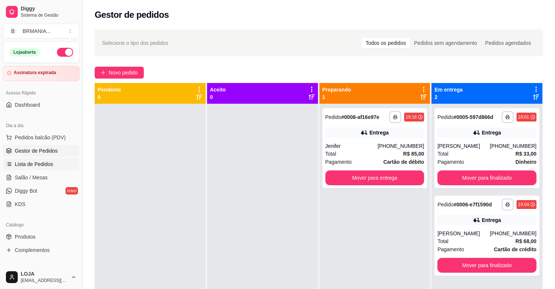
click at [21, 164] on span "Lista de Pedidos" at bounding box center [34, 163] width 38 height 7
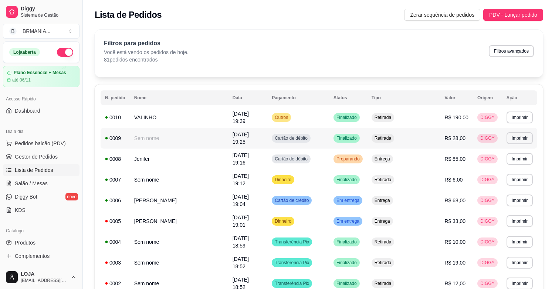
click at [441, 129] on td "R$ 28,00" at bounding box center [456, 138] width 33 height 21
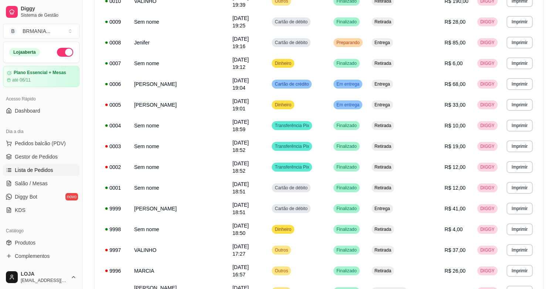
scroll to position [43, 0]
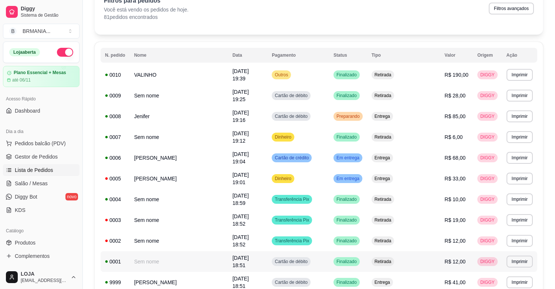
click at [424, 251] on td "Retirada" at bounding box center [403, 261] width 73 height 21
click at [29, 152] on link "Gestor de Pedidos" at bounding box center [41, 157] width 77 height 12
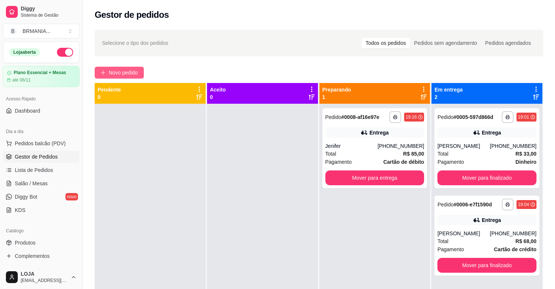
click at [111, 73] on span "Novo pedido" at bounding box center [123, 72] width 29 height 8
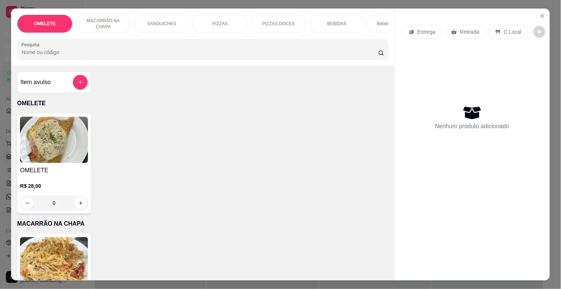
click at [238, 63] on div "OMELETE MACARRÃO NA CHAPA SANDUICHES PIZZAS PIZZAS DOCES BEBIDAS Bebidas Alcoól…" at bounding box center [202, 37] width 383 height 57
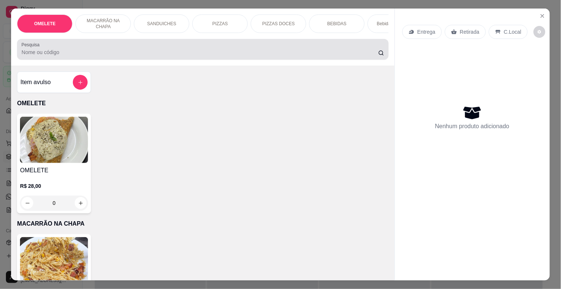
click at [182, 60] on div "Pesquisa" at bounding box center [202, 49] width 371 height 21
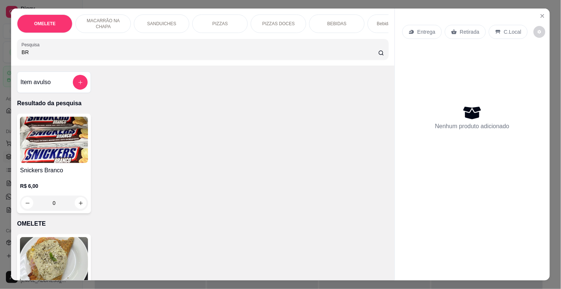
type input "B"
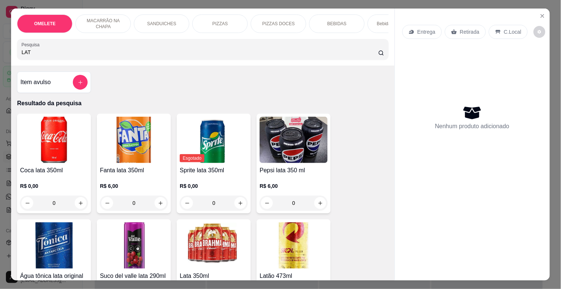
type input "LAT"
click at [24, 145] on img at bounding box center [54, 140] width 68 height 46
click at [232, 236] on img at bounding box center [214, 245] width 68 height 46
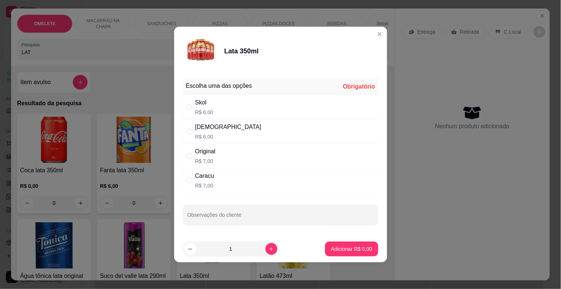
click at [209, 134] on p "R$ 6,00" at bounding box center [228, 136] width 66 height 7
radio input "true"
click at [269, 249] on icon "increase-product-quantity" at bounding box center [271, 249] width 4 height 4
click at [200, 246] on footer "3 Adicionar R$ 18,00" at bounding box center [280, 248] width 213 height 27
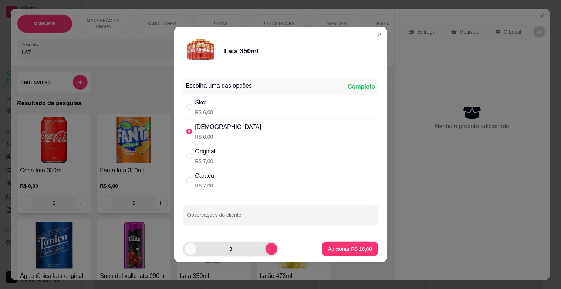
click at [185, 248] on button "decrease-product-quantity" at bounding box center [191, 249] width 12 height 12
click at [188, 248] on button "decrease-product-quantity" at bounding box center [190, 248] width 11 height 11
click at [249, 246] on input "1" at bounding box center [230, 248] width 69 height 15
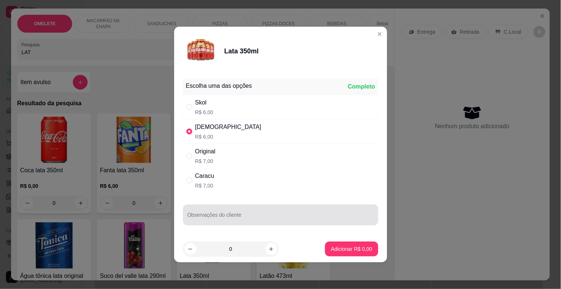
type input "2"
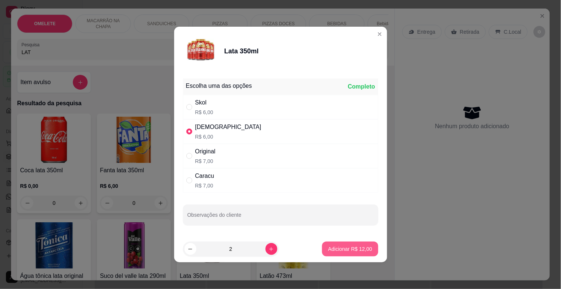
click at [361, 248] on p "Adicionar R$ 12,00" at bounding box center [350, 248] width 44 height 7
click at [361, 247] on div "Coca lata 350ml R$ 0,00 0 Fanta lata 350ml R$ 6,00 0 Esgotado Sprite lata 350ml…" at bounding box center [202, 278] width 371 height 328
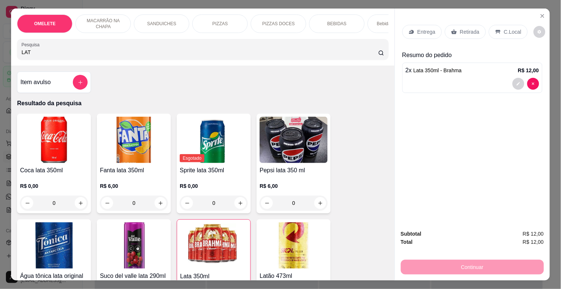
type input "2"
click at [470, 33] on div "Retirada" at bounding box center [465, 32] width 41 height 14
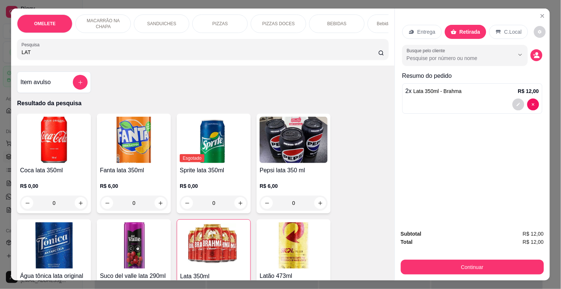
click at [493, 20] on div "Entrega Retirada C.Local" at bounding box center [472, 32] width 140 height 26
click at [499, 27] on div "C.Local" at bounding box center [508, 32] width 39 height 14
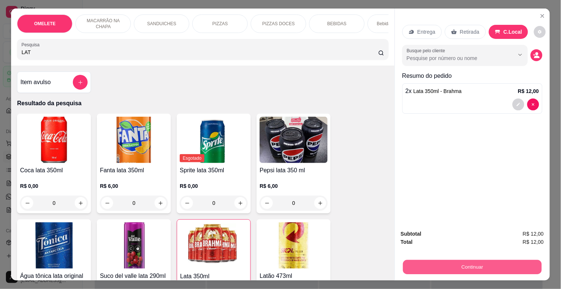
click at [475, 259] on button "Continuar" at bounding box center [472, 266] width 139 height 14
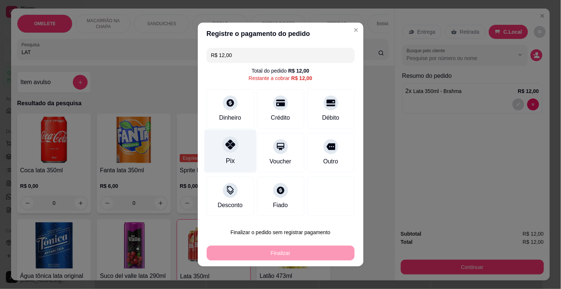
click at [216, 149] on div "Pix" at bounding box center [230, 150] width 52 height 43
type input "R$ 0,00"
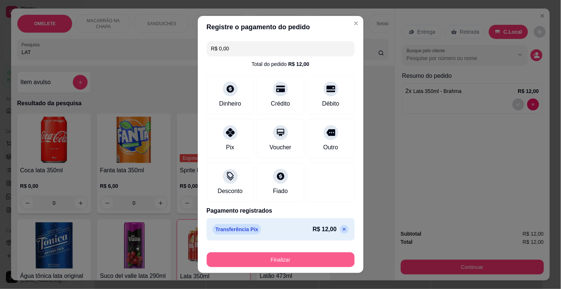
click at [312, 263] on button "Finalizar" at bounding box center [281, 259] width 148 height 15
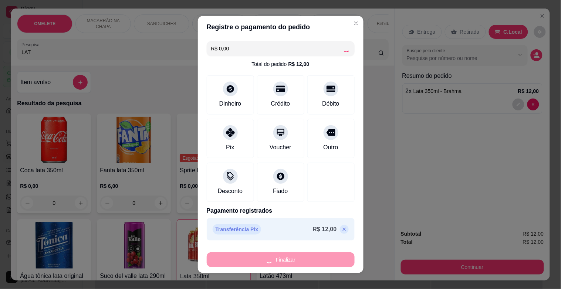
type input "0"
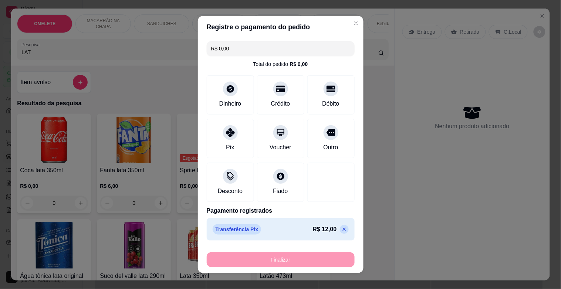
type input "-R$ 12,00"
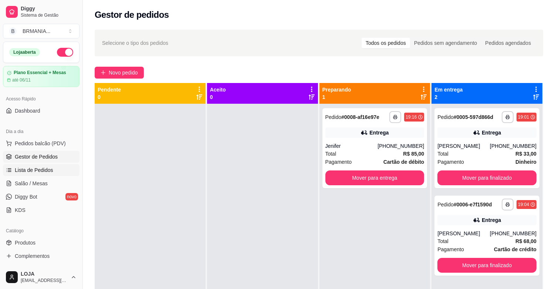
drag, startPoint x: 45, startPoint y: 168, endPoint x: 44, endPoint y: 174, distance: 6.0
click at [45, 169] on span "Lista de Pedidos" at bounding box center [34, 169] width 38 height 7
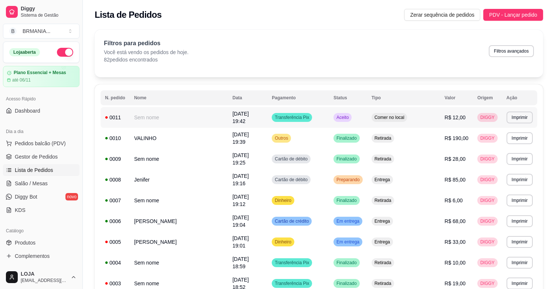
click at [426, 115] on td "Comer no local" at bounding box center [403, 117] width 73 height 21
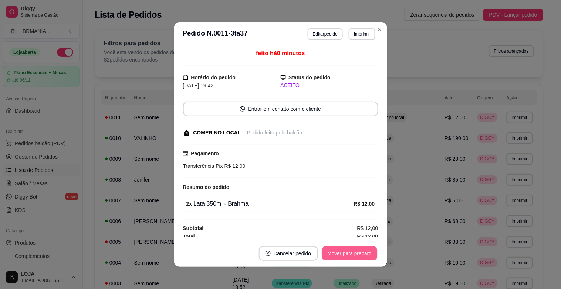
click at [353, 257] on button "Mover para preparo" at bounding box center [349, 253] width 55 height 14
click at [354, 253] on button "Mover para retirada disponível" at bounding box center [337, 253] width 82 height 15
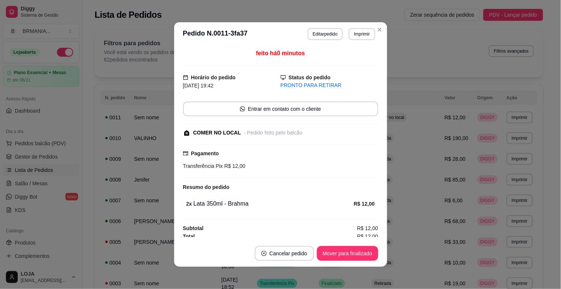
click at [356, 248] on button "Mover para finalizado" at bounding box center [347, 253] width 61 height 15
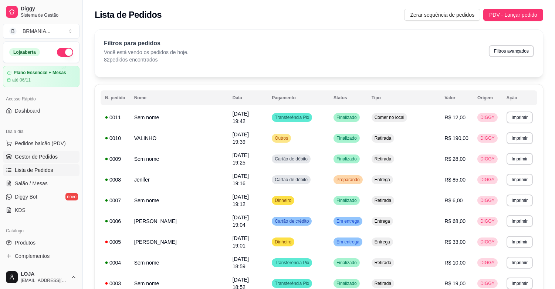
click at [38, 160] on span "Gestor de Pedidos" at bounding box center [36, 156] width 43 height 7
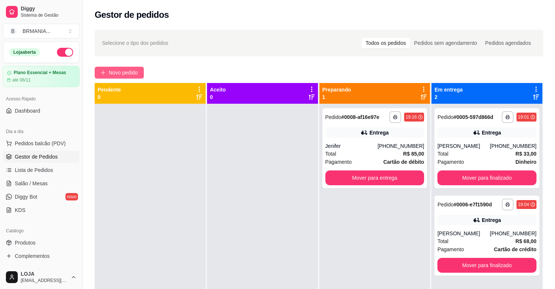
click at [101, 72] on icon "plus" at bounding box center [103, 72] width 5 height 5
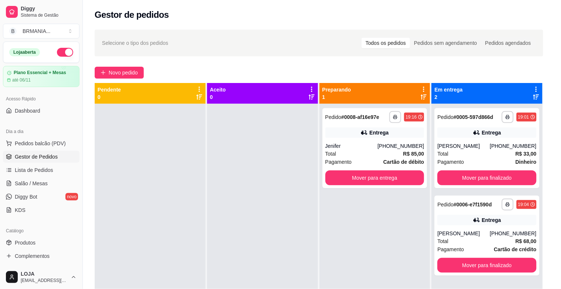
click at [115, 56] on input "Pesquisa" at bounding box center [199, 51] width 357 height 7
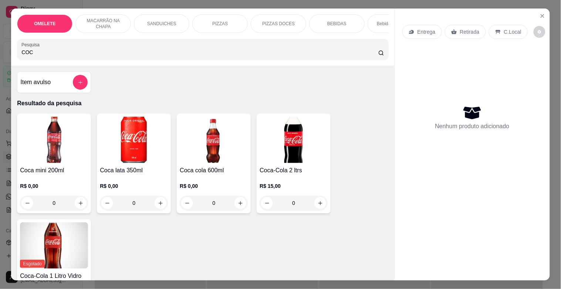
type input "COC"
click at [283, 148] on img at bounding box center [294, 140] width 68 height 46
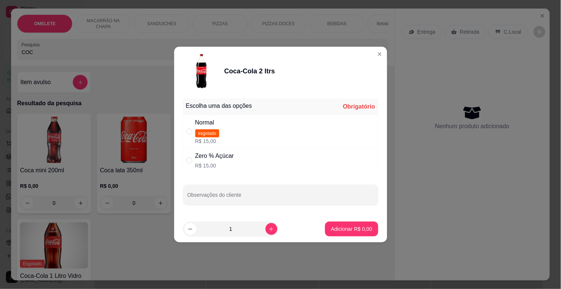
click at [235, 135] on div "Normal esgotado R$ 15,00" at bounding box center [280, 131] width 195 height 33
radio input "true"
click at [346, 230] on p "Adicionar R$ 15,00" at bounding box center [350, 228] width 43 height 7
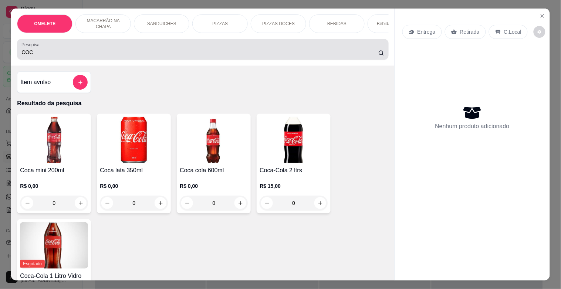
click at [92, 50] on div "COC" at bounding box center [202, 49] width 363 height 15
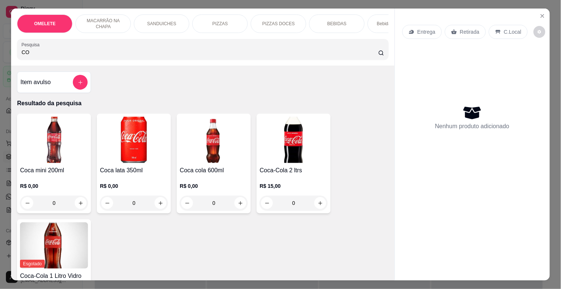
type input "C"
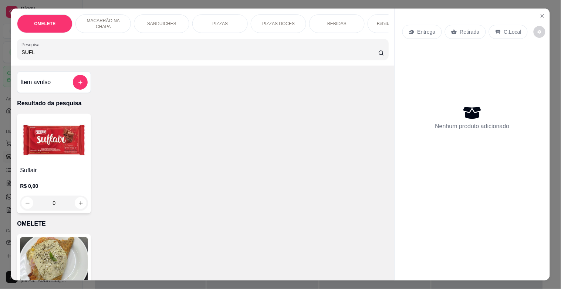
type input "SUFL"
click at [52, 152] on img at bounding box center [54, 140] width 68 height 46
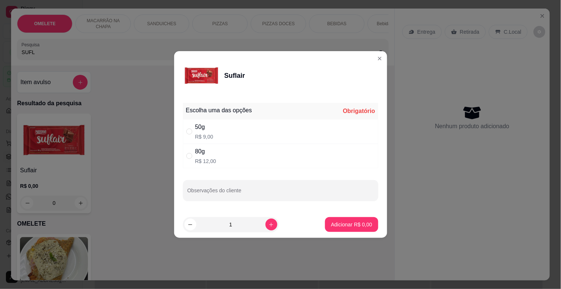
click at [215, 169] on div "Escolha uma das opções Obrigatório 50g R$ 9,00 80g R$ 12,00 Observações do clie…" at bounding box center [280, 155] width 213 height 111
click at [220, 161] on div "80g R$ 12,00" at bounding box center [280, 156] width 195 height 24
radio input "true"
click at [331, 223] on p "Adicionar R$ 12,00" at bounding box center [350, 223] width 44 height 7
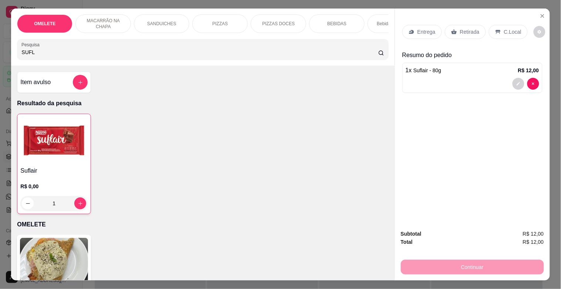
type input "1"
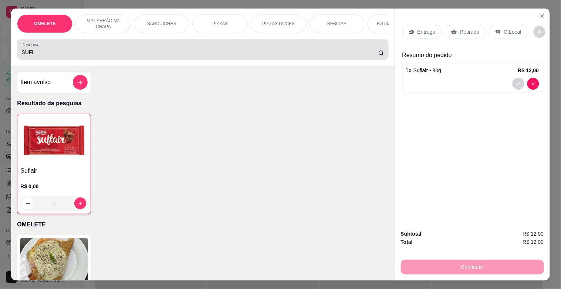
click at [48, 56] on input "SUFL" at bounding box center [199, 51] width 357 height 7
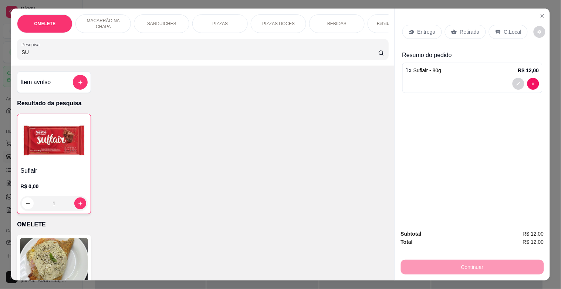
type input "S"
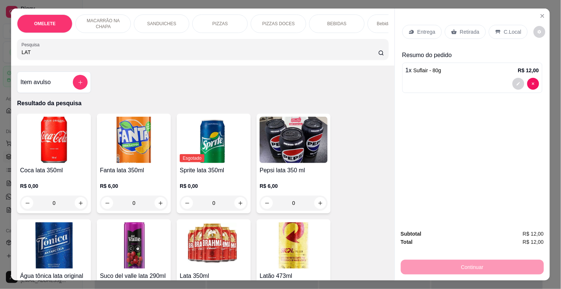
type input "LAT"
click at [226, 230] on img at bounding box center [214, 245] width 68 height 46
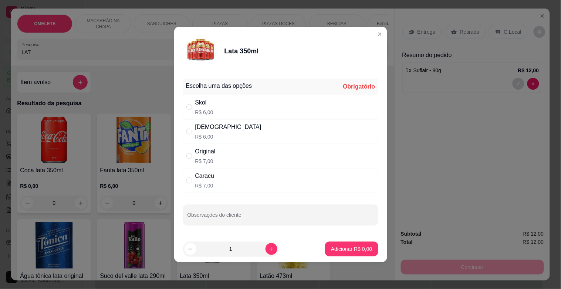
click at [208, 110] on p "R$ 6,00" at bounding box center [204, 111] width 18 height 7
click at [210, 156] on div "Original R$ 7,00" at bounding box center [205, 156] width 20 height 18
radio input "false"
radio input "true"
click at [269, 249] on button "increase-product-quantity" at bounding box center [272, 249] width 12 height 12
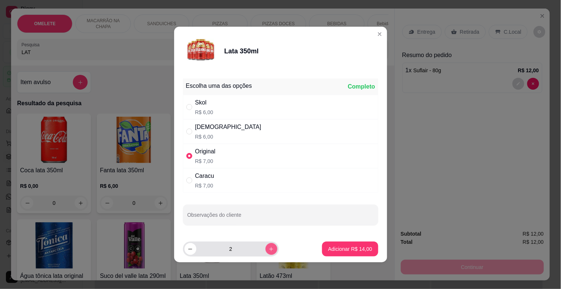
click at [269, 249] on icon "increase-product-quantity" at bounding box center [272, 249] width 6 height 6
click at [269, 248] on icon "increase-product-quantity" at bounding box center [272, 249] width 6 height 6
click at [269, 247] on icon "increase-product-quantity" at bounding box center [272, 249] width 6 height 6
type input "6"
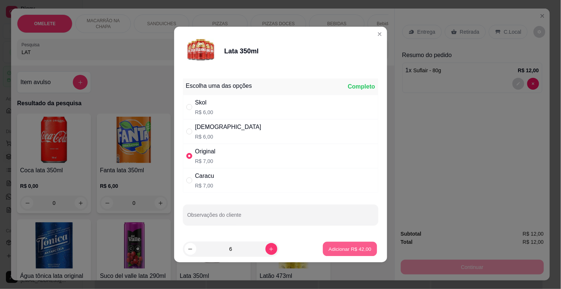
click at [329, 250] on p "Adicionar R$ 42,00" at bounding box center [350, 248] width 43 height 7
type input "6"
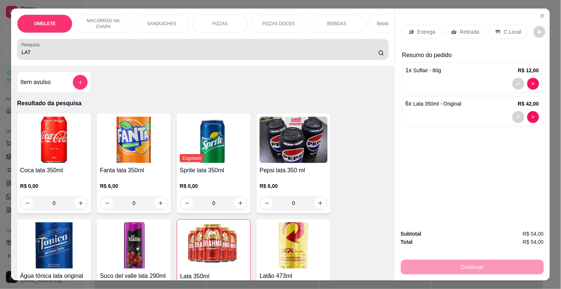
click at [71, 52] on input "LAT" at bounding box center [199, 51] width 357 height 7
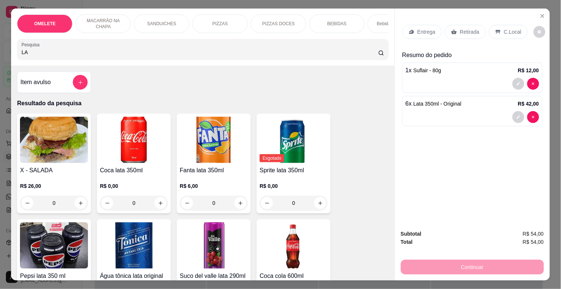
type input "L"
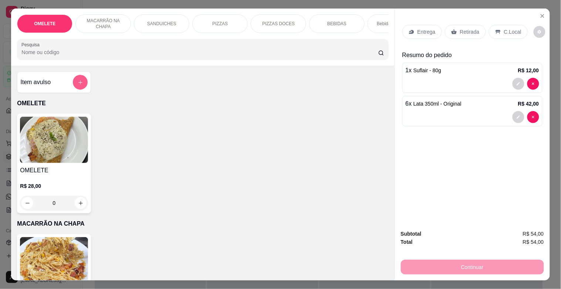
click at [75, 89] on button "add-separate-item" at bounding box center [80, 82] width 15 height 15
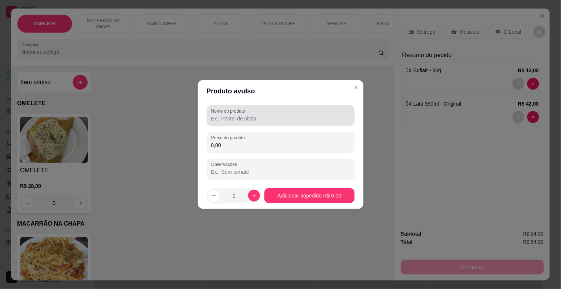
click at [260, 117] on input "Nome do produto" at bounding box center [280, 118] width 139 height 7
type input "COCA 2 LITROS"
click at [228, 146] on input "0,00" at bounding box center [280, 144] width 139 height 7
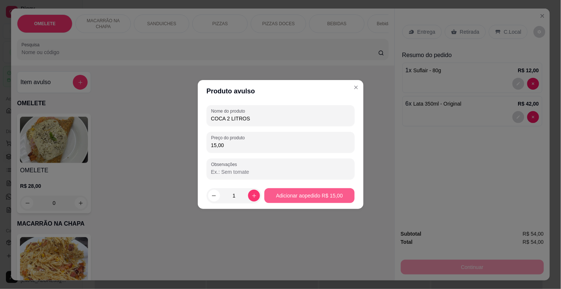
type input "15,00"
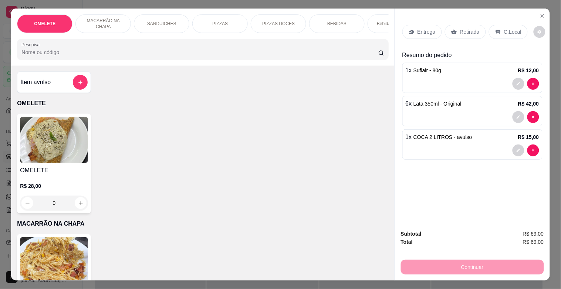
click at [465, 28] on p "Retirada" at bounding box center [470, 31] width 20 height 7
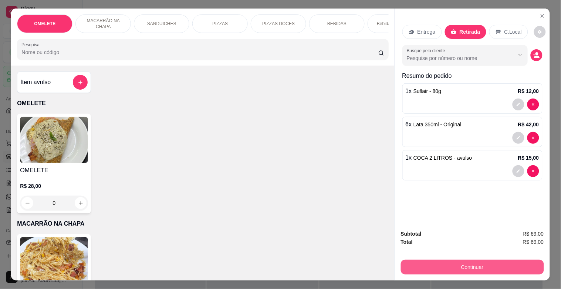
click at [456, 265] on button "Continuar" at bounding box center [472, 266] width 143 height 15
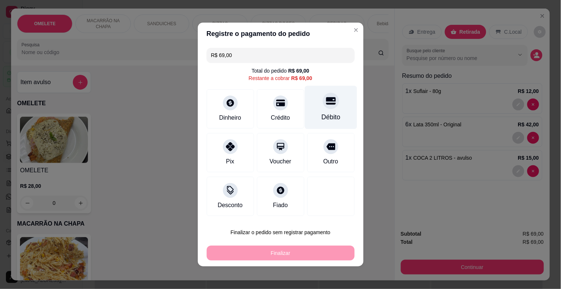
click at [330, 106] on div "Débito" at bounding box center [331, 107] width 52 height 43
type input "R$ 0,00"
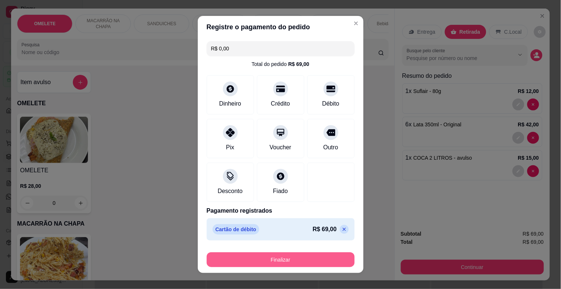
click at [311, 261] on button "Finalizar" at bounding box center [281, 259] width 148 height 15
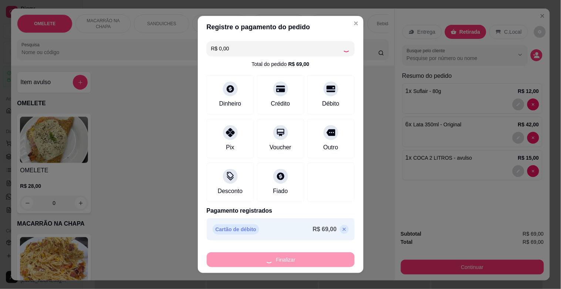
type input "0"
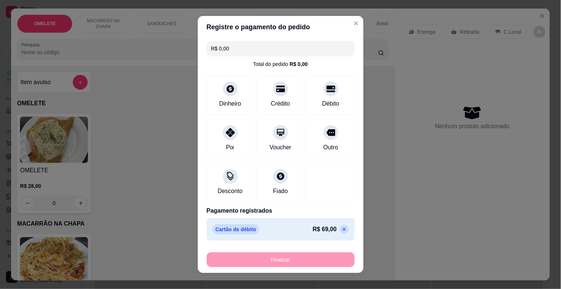
type input "-R$ 69,00"
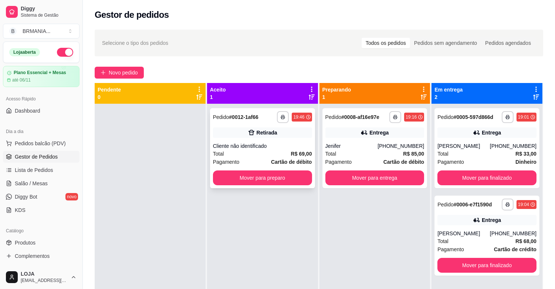
click at [263, 145] on div "Cliente não identificado" at bounding box center [262, 145] width 99 height 7
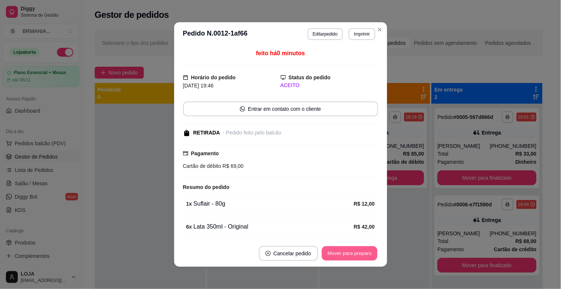
click at [361, 252] on button "Mover para preparo" at bounding box center [349, 253] width 55 height 14
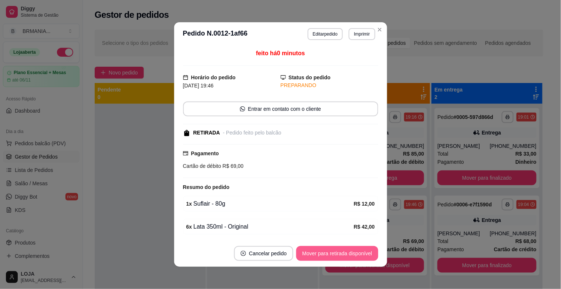
click at [338, 249] on button "Mover para retirada disponível" at bounding box center [337, 253] width 82 height 15
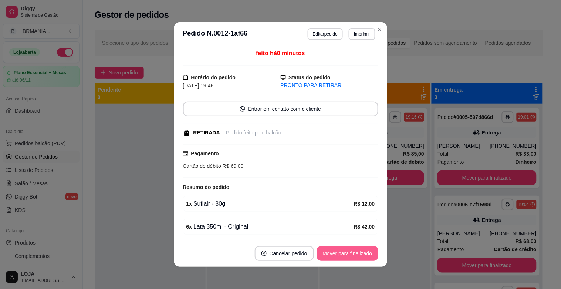
click at [344, 258] on button "Mover para finalizado" at bounding box center [347, 253] width 61 height 15
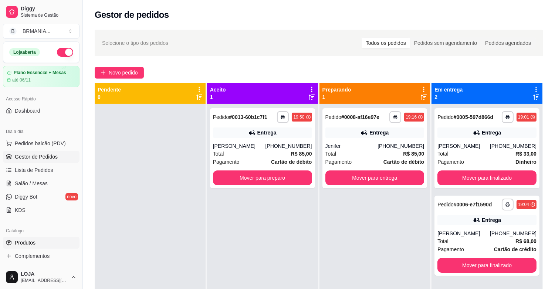
click at [35, 245] on link "Produtos" at bounding box center [41, 242] width 77 height 12
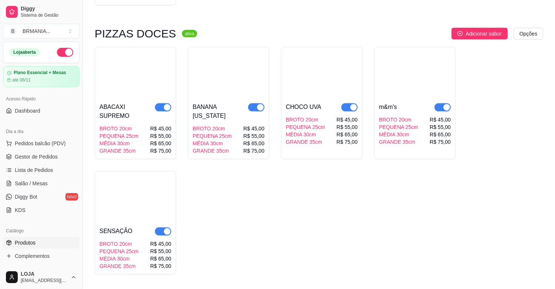
scroll to position [1876, 0]
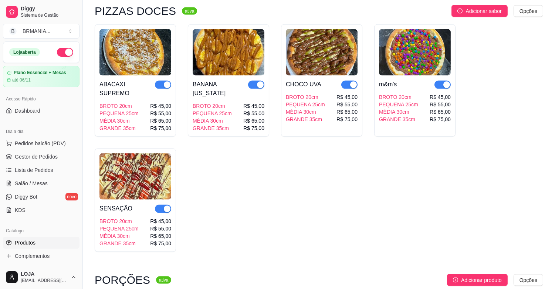
click at [259, 81] on div "button" at bounding box center [260, 84] width 7 height 7
click at [46, 152] on link "Gestor de Pedidos" at bounding box center [41, 157] width 77 height 12
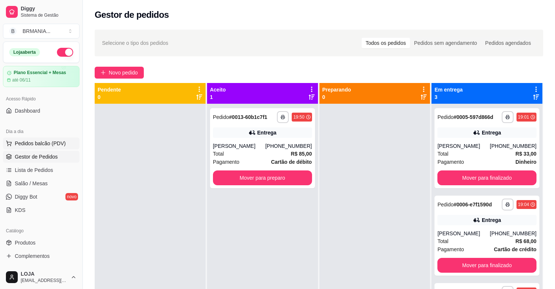
click at [58, 146] on span "Pedidos balcão (PDV)" at bounding box center [40, 142] width 51 height 7
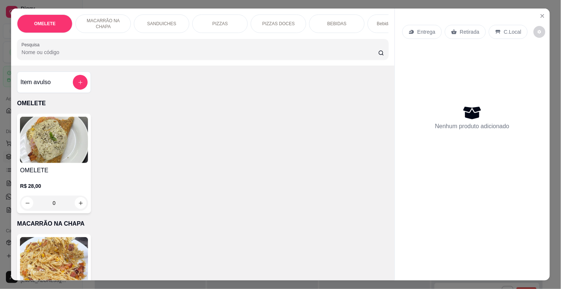
click at [377, 21] on p "Bebidas Alcoólicas" at bounding box center [395, 24] width 37 height 6
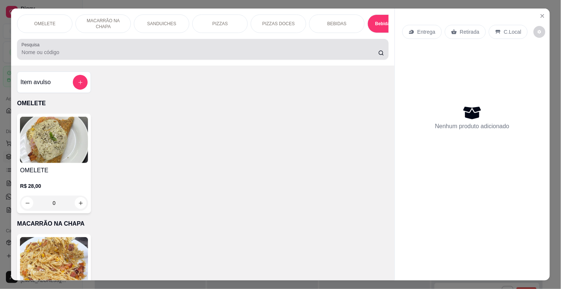
scroll to position [18, 0]
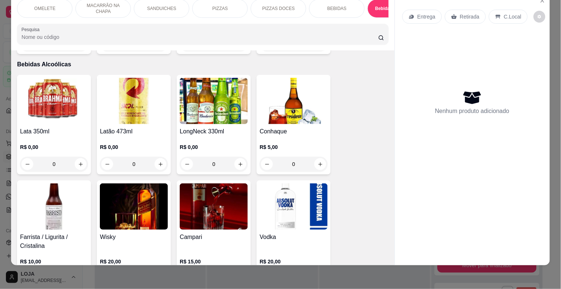
click at [226, 115] on div "LongNeck 330ml R$ 0,00 0" at bounding box center [214, 125] width 74 height 100
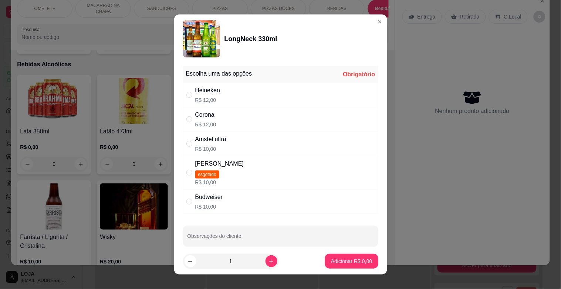
drag, startPoint x: 212, startPoint y: 91, endPoint x: 242, endPoint y: 153, distance: 68.8
click at [212, 91] on div "Heineken" at bounding box center [207, 90] width 25 height 9
radio input "true"
click at [269, 261] on icon "increase-product-quantity" at bounding box center [272, 261] width 6 height 6
type input "2"
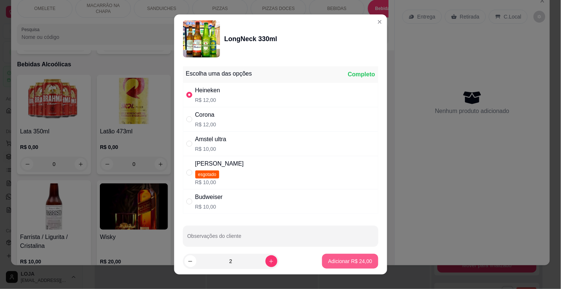
click at [338, 261] on p "Adicionar R$ 24,00" at bounding box center [350, 260] width 44 height 7
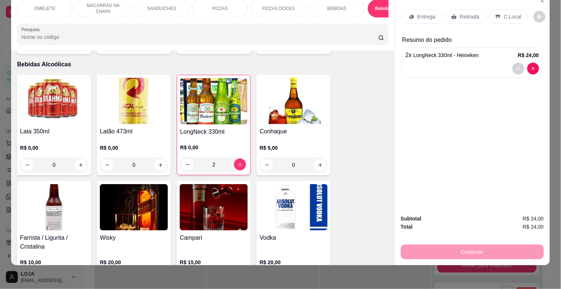
type input "2"
drag, startPoint x: 496, startPoint y: 3, endPoint x: 498, endPoint y: 15, distance: 12.5
click at [497, 4] on div "Entrega Retirada C.Local" at bounding box center [472, 17] width 140 height 26
drag, startPoint x: 500, startPoint y: 13, endPoint x: 483, endPoint y: 114, distance: 102.8
click at [504, 13] on p "C.Local" at bounding box center [512, 16] width 17 height 7
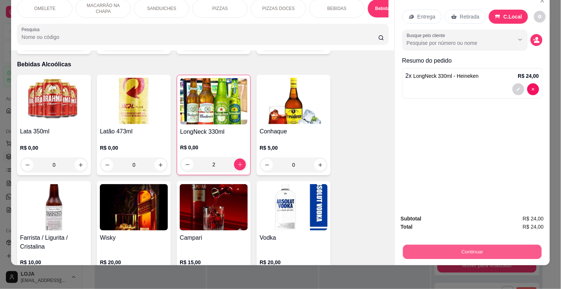
click at [475, 248] on button "Continuar" at bounding box center [472, 251] width 139 height 14
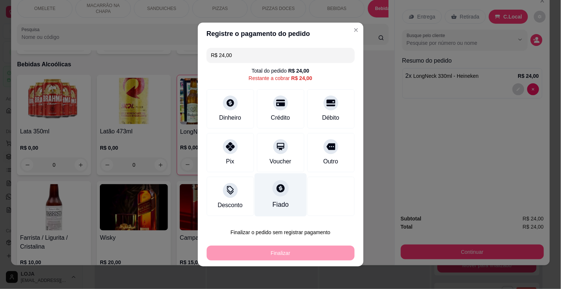
drag, startPoint x: 316, startPoint y: 113, endPoint x: 285, endPoint y: 176, distance: 70.0
click at [322, 117] on div "Débito" at bounding box center [330, 117] width 17 height 9
type input "R$ 0,00"
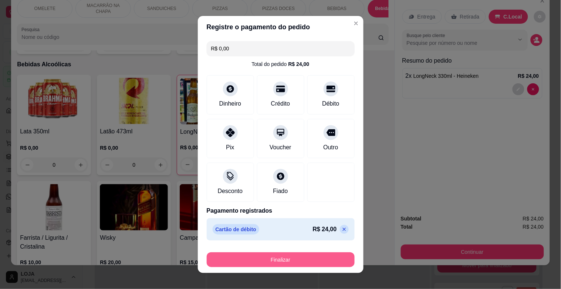
click at [282, 260] on button "Finalizar" at bounding box center [281, 259] width 148 height 15
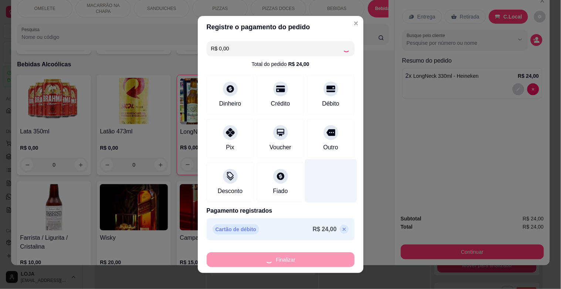
type input "0"
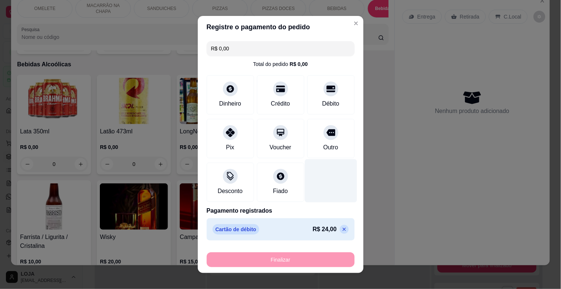
type input "-R$ 24,00"
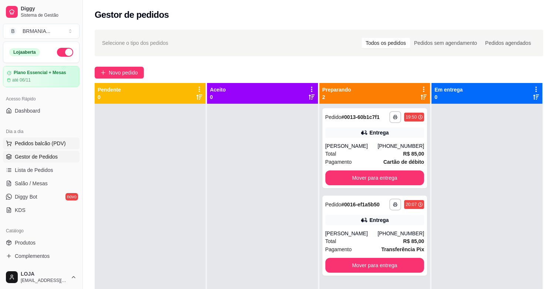
click at [52, 140] on span "Pedidos balcão (PDV)" at bounding box center [40, 142] width 51 height 7
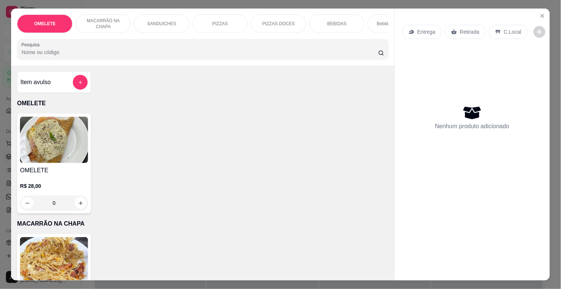
click at [332, 17] on div "BEBIDAS" at bounding box center [336, 23] width 55 height 18
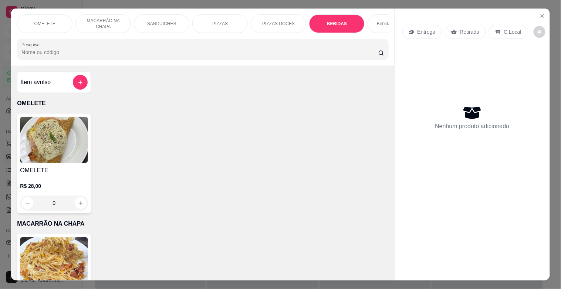
scroll to position [18, 0]
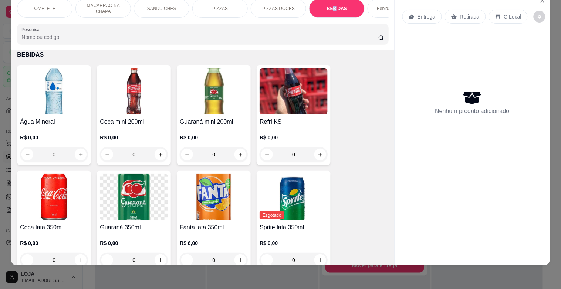
click at [269, 90] on img at bounding box center [294, 91] width 68 height 46
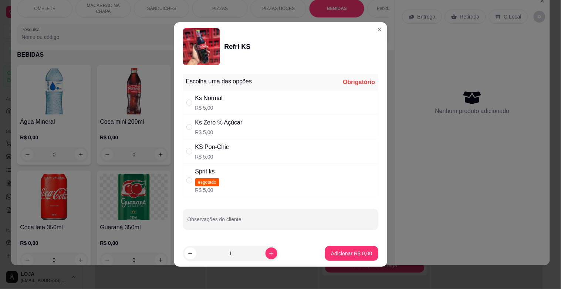
drag, startPoint x: 216, startPoint y: 151, endPoint x: 247, endPoint y: 178, distance: 41.4
click at [216, 150] on div "KS Pon-Chic R$ 5,00" at bounding box center [212, 151] width 34 height 18
radio input "true"
click at [333, 247] on button "Adicionar R$ 5,00" at bounding box center [351, 253] width 53 height 15
type input "1"
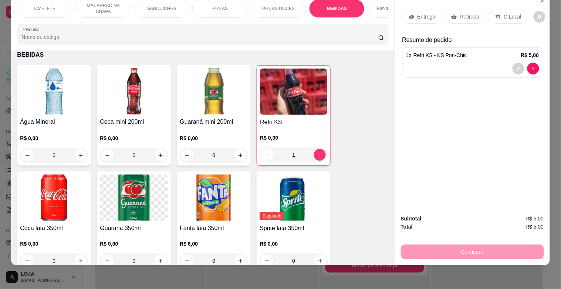
click at [142, 114] on img at bounding box center [134, 91] width 68 height 46
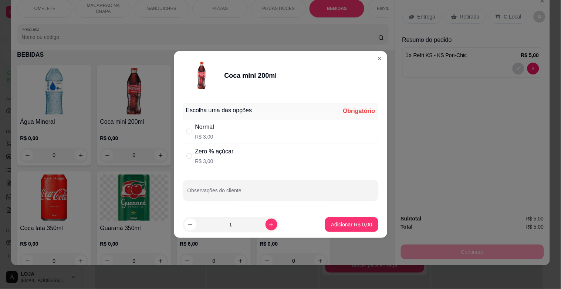
click at [227, 157] on div "Zero % açúcar R$ 3,00" at bounding box center [214, 156] width 38 height 18
radio input "true"
click at [342, 224] on p "Adicionar R$ 3,00" at bounding box center [352, 223] width 40 height 7
type input "1"
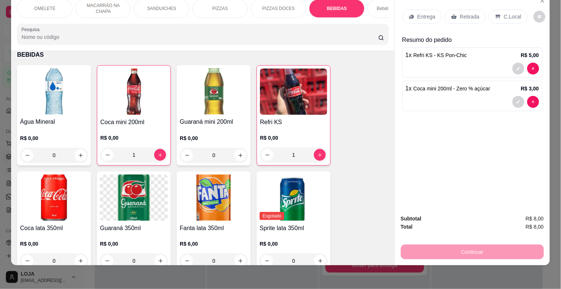
click at [171, 6] on p "SANDUICHES" at bounding box center [161, 9] width 29 height 6
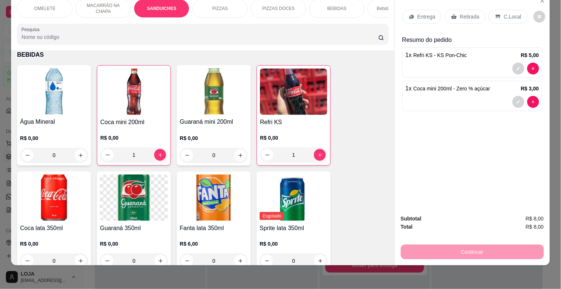
scroll to position [274, 0]
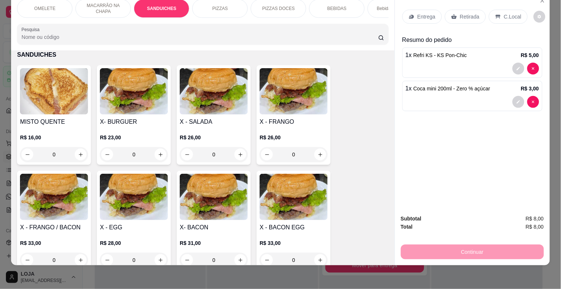
click at [156, 154] on div "0" at bounding box center [134, 154] width 68 height 15
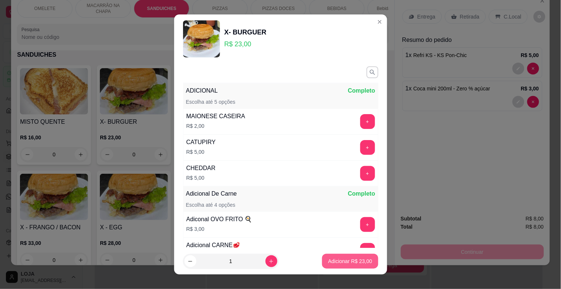
click at [333, 259] on p "Adicionar R$ 23,00" at bounding box center [350, 260] width 44 height 7
type input "1"
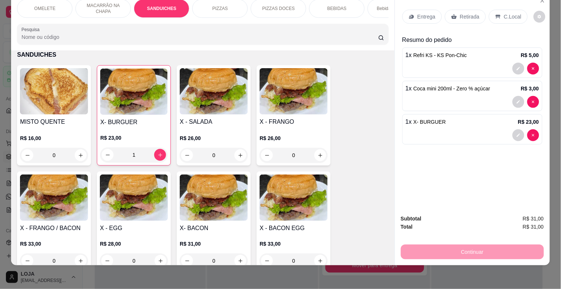
click at [318, 151] on div "0" at bounding box center [294, 155] width 68 height 15
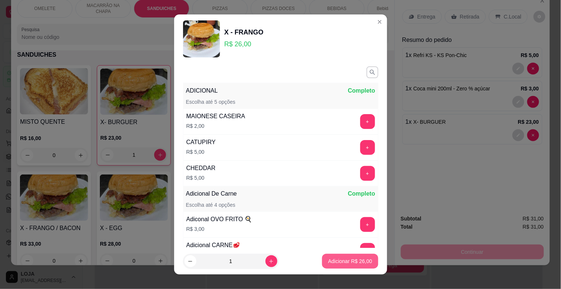
click at [334, 261] on p "Adicionar R$ 26,00" at bounding box center [350, 260] width 44 height 7
type input "1"
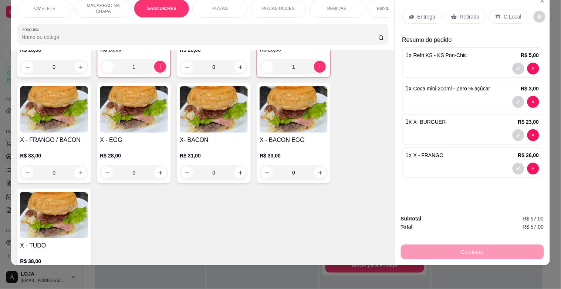
scroll to position [383, 0]
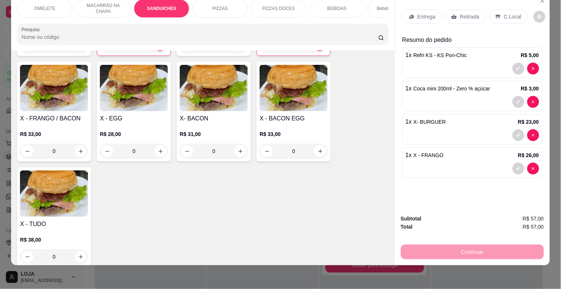
click at [76, 149] on div "0" at bounding box center [54, 151] width 68 height 15
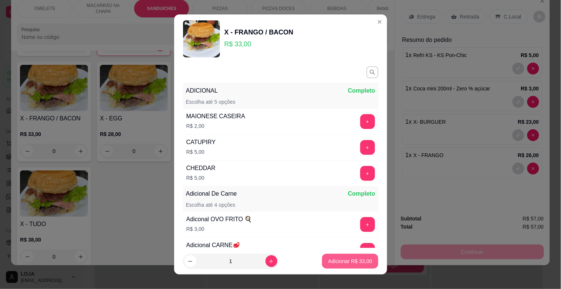
click at [350, 265] on button "Adicionar R$ 33,00" at bounding box center [350, 260] width 56 height 15
type input "1"
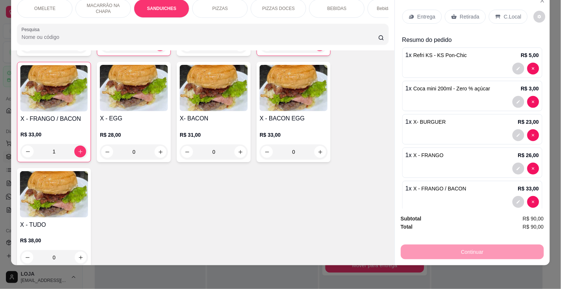
click at [79, 256] on div "0" at bounding box center [54, 257] width 68 height 15
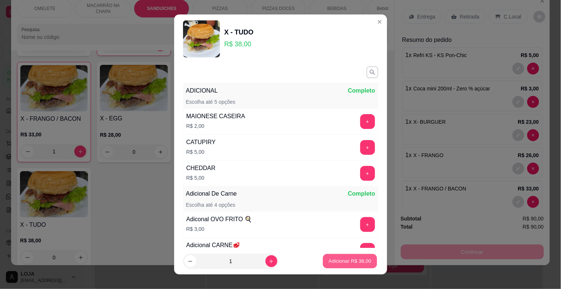
click at [349, 260] on p "Adicionar R$ 38,00" at bounding box center [350, 260] width 43 height 7
type input "1"
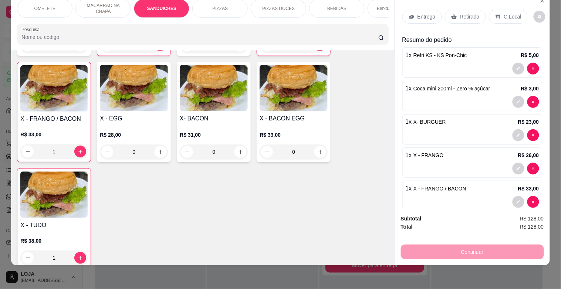
click at [507, 13] on p "C.Local" at bounding box center [512, 16] width 17 height 7
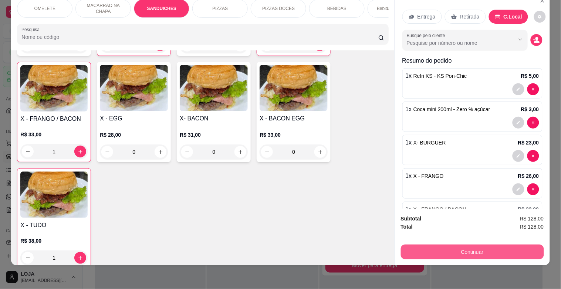
click at [496, 244] on button "Continuar" at bounding box center [472, 251] width 143 height 15
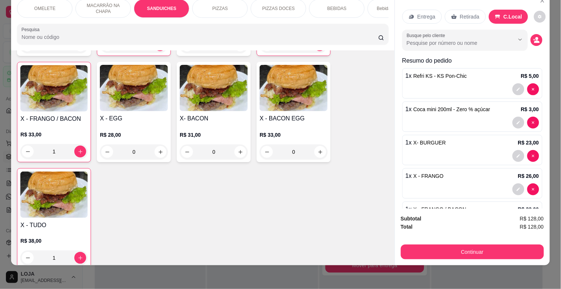
scroll to position [0, 326]
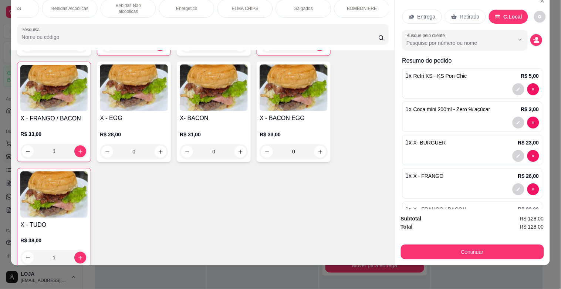
click at [301, 6] on p "Salgados" at bounding box center [303, 9] width 18 height 6
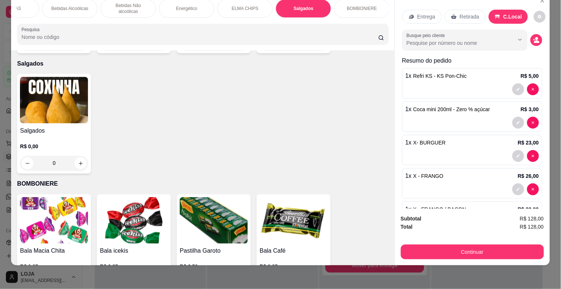
click at [23, 126] on h4 "Salgados" at bounding box center [54, 130] width 68 height 9
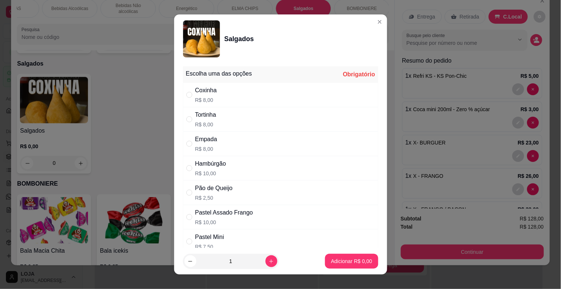
drag, startPoint x: 215, startPoint y: 171, endPoint x: 225, endPoint y: 171, distance: 9.2
click at [219, 169] on p "R$ 10,00" at bounding box center [210, 172] width 31 height 7
radio input "true"
click at [334, 265] on button "Adicionar R$ 10,00" at bounding box center [350, 261] width 54 height 14
type input "1"
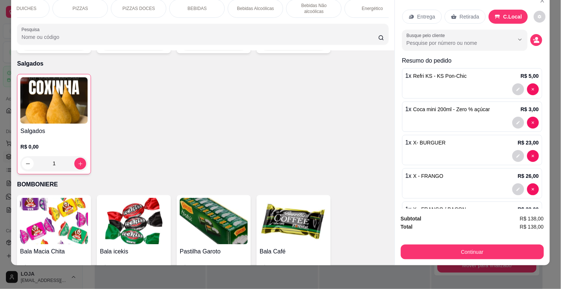
scroll to position [0, 0]
click at [169, 7] on div "SANDUICHES" at bounding box center [161, 8] width 55 height 18
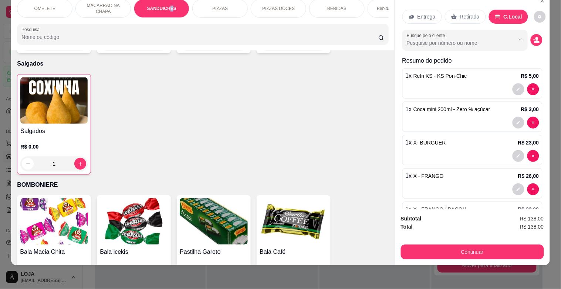
scroll to position [274, 0]
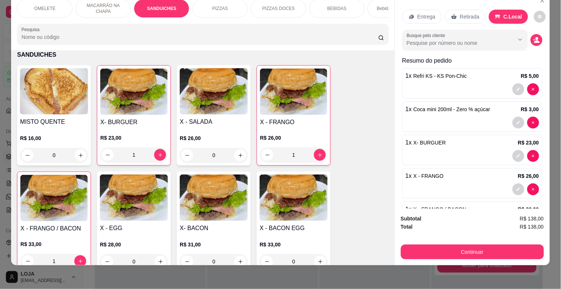
click at [376, 159] on div "MISTO QUENTE R$ 16,00 0 X- BURGUER R$ 23,00 1 X - SALADA R$ 26,00 0 X - FRANGO …" at bounding box center [202, 221] width 371 height 313
click at [372, 163] on div "MISTO QUENTE R$ 16,00 0 X- BURGUER R$ 23,00 1 X - SALADA R$ 26,00 0 X - FRANGO …" at bounding box center [202, 221] width 371 height 313
click at [368, 163] on div "MISTO QUENTE R$ 16,00 0 X- BURGUER R$ 23,00 1 X - SALADA R$ 26,00 0 X - FRANGO …" at bounding box center [202, 221] width 371 height 313
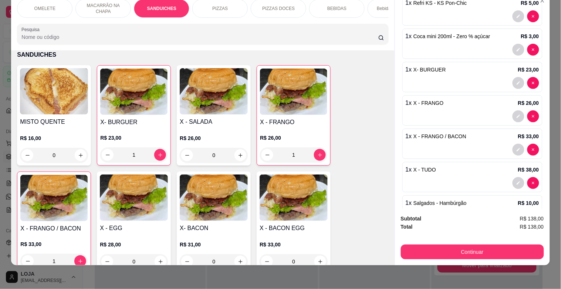
scroll to position [101, 0]
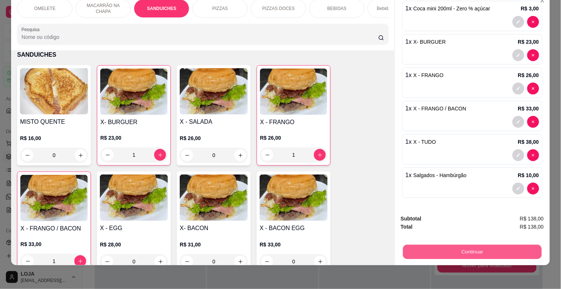
click at [518, 249] on button "Continuar" at bounding box center [472, 251] width 139 height 14
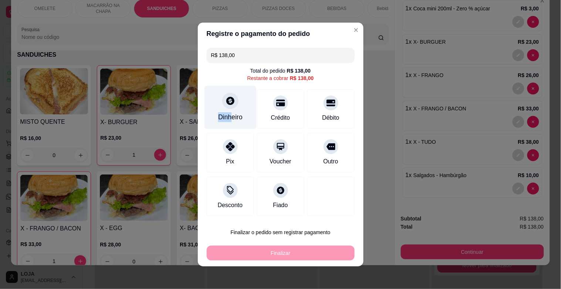
click at [226, 112] on div "Dinheiro" at bounding box center [230, 107] width 52 height 43
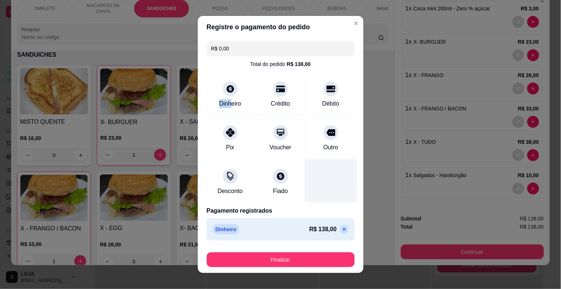
type input "R$ 0,00"
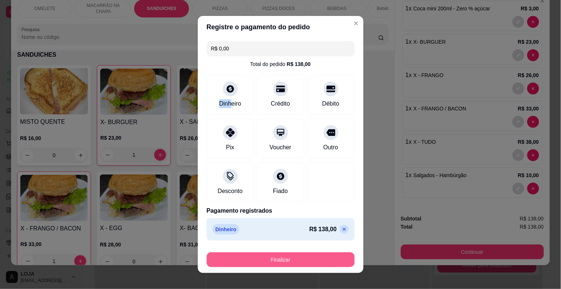
click at [305, 265] on button "Finalizar" at bounding box center [281, 259] width 148 height 15
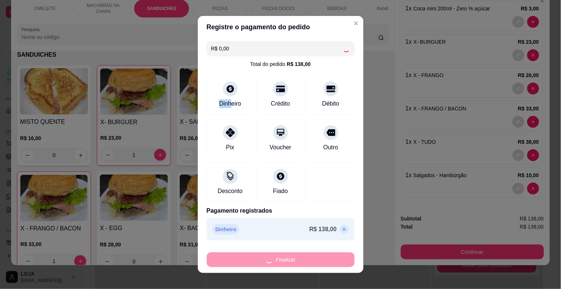
type input "0"
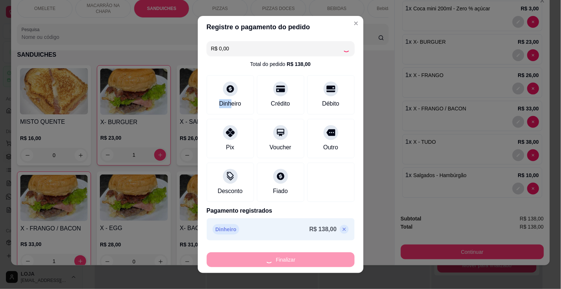
type input "0"
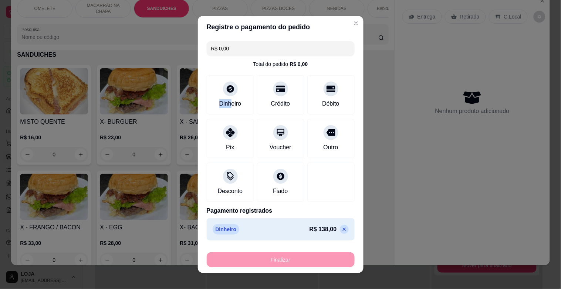
type input "-R$ 138,00"
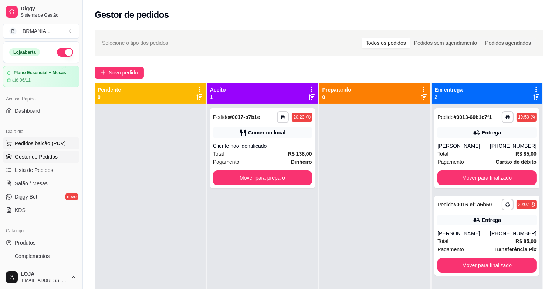
click at [37, 139] on span "Pedidos balcão (PDV)" at bounding box center [40, 142] width 51 height 7
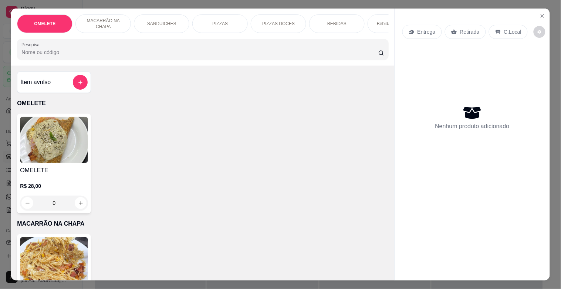
click at [158, 21] on p "SANDUICHES" at bounding box center [161, 24] width 29 height 6
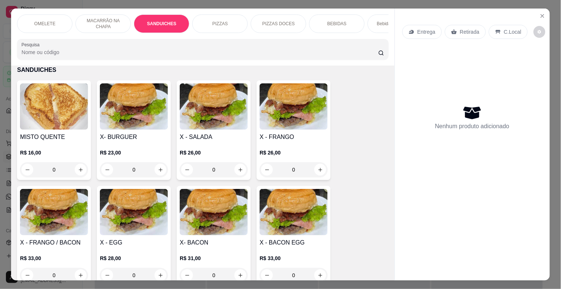
scroll to position [18, 0]
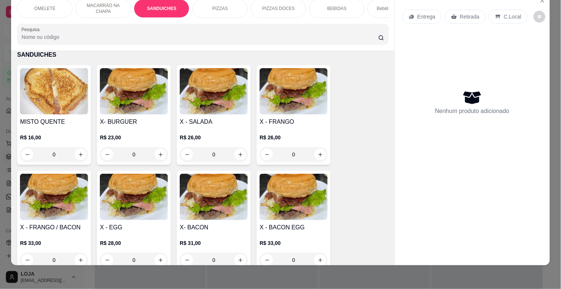
click at [237, 155] on div "0" at bounding box center [214, 154] width 68 height 15
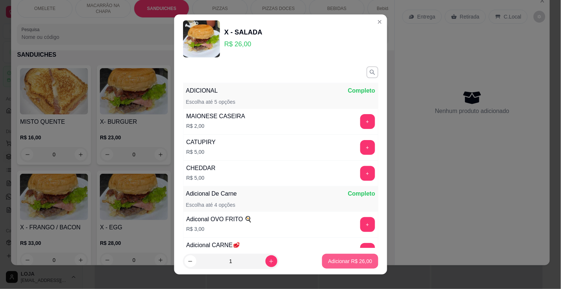
click at [342, 260] on p "Adicionar R$ 26,00" at bounding box center [350, 260] width 44 height 7
type input "1"
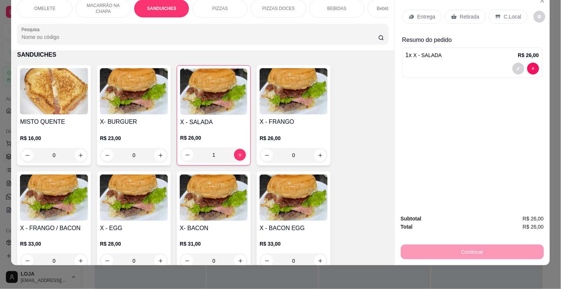
drag, startPoint x: 347, startPoint y: 1, endPoint x: 341, endPoint y: 17, distance: 16.4
click at [346, 1] on div "BEBIDAS" at bounding box center [336, 8] width 55 height 18
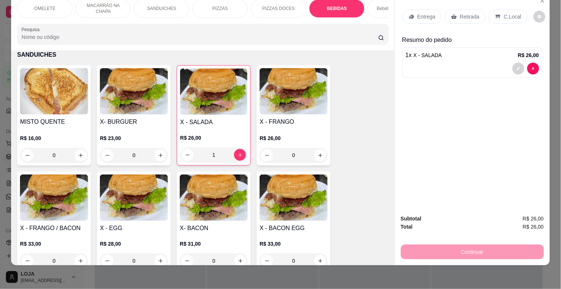
scroll to position [837, 0]
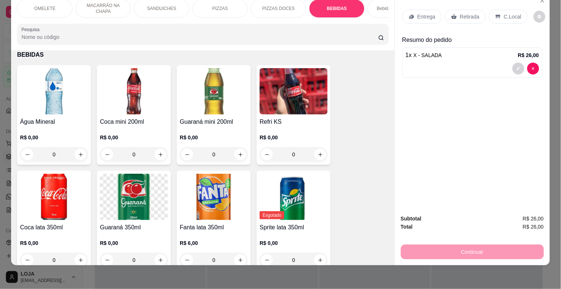
click at [278, 103] on img at bounding box center [294, 91] width 68 height 46
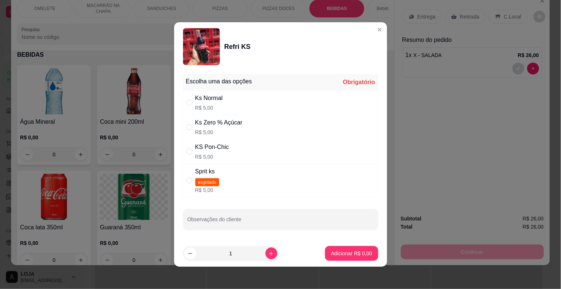
click at [229, 107] on div "Ks Normal R$ 5,00" at bounding box center [280, 102] width 195 height 24
radio input "true"
click at [331, 250] on p "Adicionar R$ 5,00" at bounding box center [351, 252] width 41 height 7
type input "1"
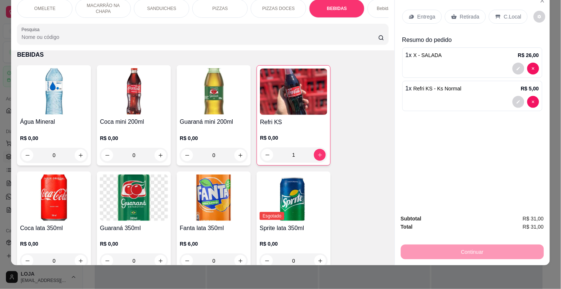
click at [504, 13] on p "C.Local" at bounding box center [512, 16] width 17 height 7
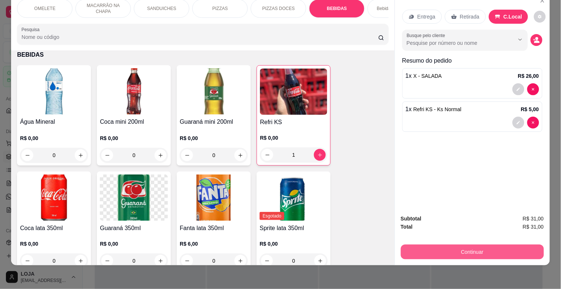
click at [454, 244] on button "Continuar" at bounding box center [472, 251] width 143 height 15
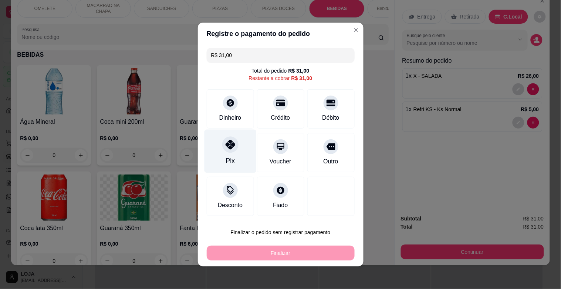
click at [228, 148] on icon at bounding box center [230, 144] width 10 height 10
type input "R$ 0,00"
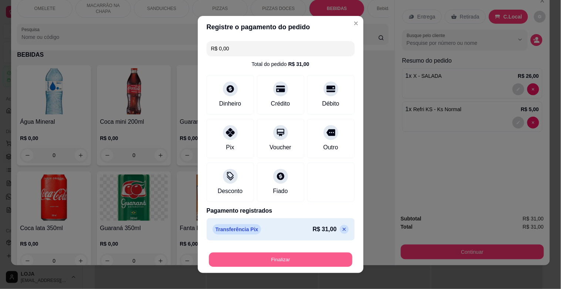
click at [283, 257] on button "Finalizar" at bounding box center [281, 259] width 144 height 14
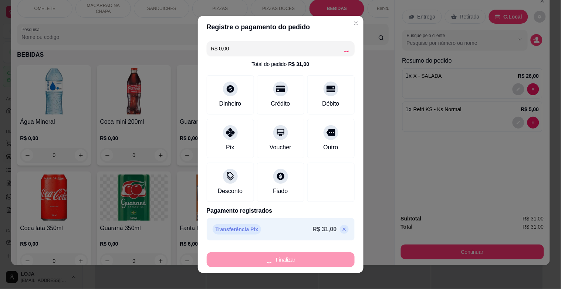
type input "0"
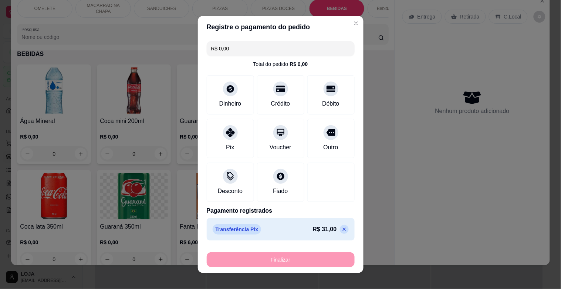
type input "-R$ 31,00"
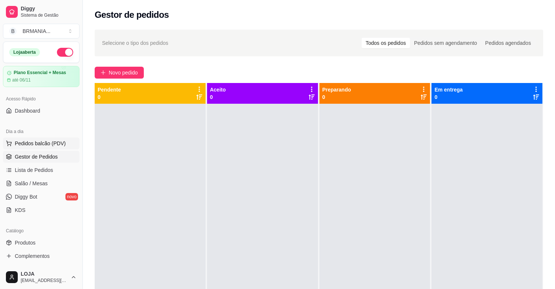
click at [46, 145] on span "Pedidos balcão (PDV)" at bounding box center [40, 142] width 51 height 7
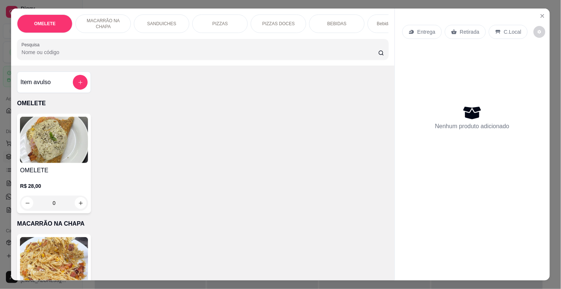
click at [343, 23] on div "BEBIDAS" at bounding box center [336, 23] width 55 height 18
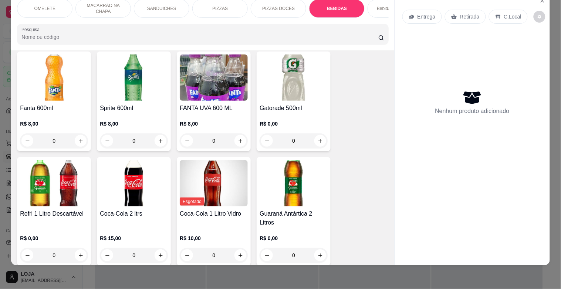
scroll to position [1334, 0]
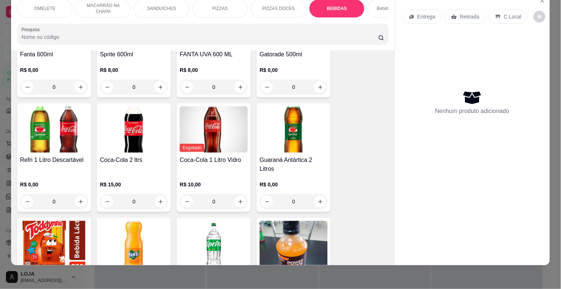
click at [41, 118] on img at bounding box center [54, 129] width 68 height 46
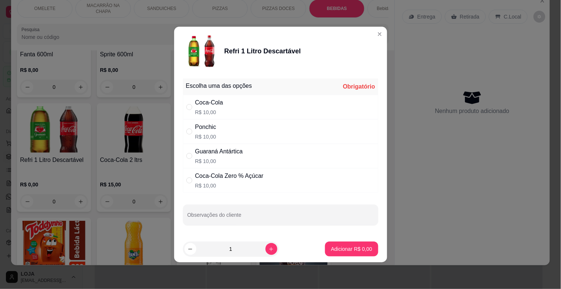
click at [218, 104] on div "Coca-Cola" at bounding box center [209, 102] width 28 height 9
radio input "true"
click at [351, 246] on p "Adicionar R$ 10,00" at bounding box center [350, 248] width 44 height 7
type input "1"
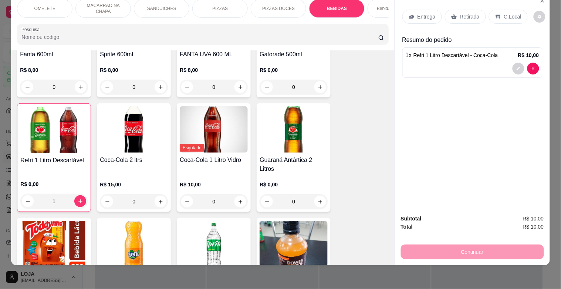
click at [378, 8] on div "Bebidas Alcoólicas" at bounding box center [395, 8] width 55 height 18
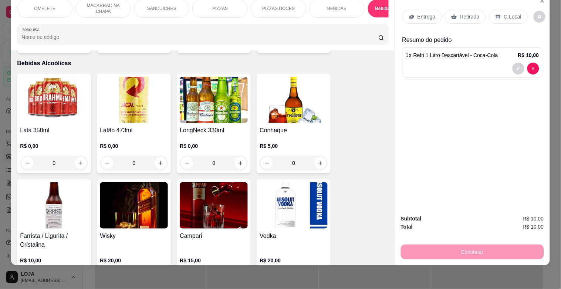
click at [232, 117] on div "LongNeck 330ml R$ 0,00 0" at bounding box center [214, 124] width 74 height 100
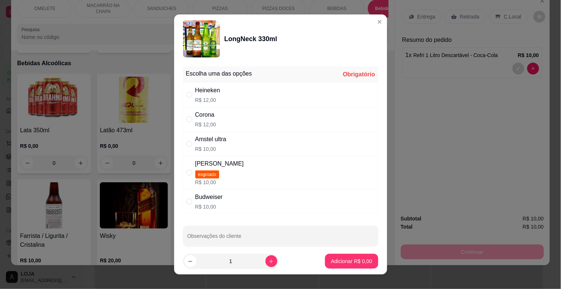
click at [208, 99] on p "R$ 12,00" at bounding box center [207, 99] width 25 height 7
radio input "true"
click at [266, 256] on button "increase-product-quantity" at bounding box center [272, 261] width 12 height 12
type input "2"
click at [329, 263] on p "Adicionar R$ 24,00" at bounding box center [350, 260] width 43 height 7
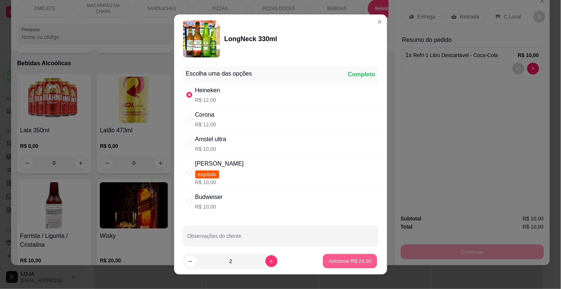
type input "2"
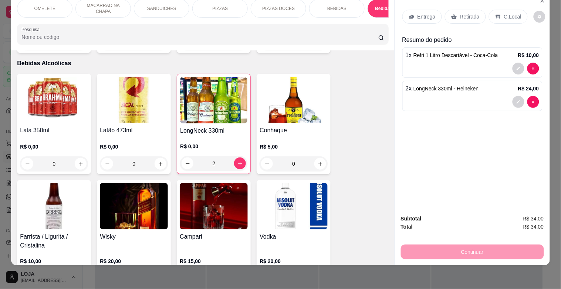
click at [504, 13] on p "C.Local" at bounding box center [512, 16] width 17 height 7
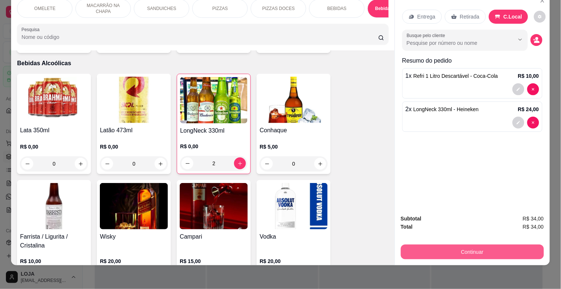
click at [480, 245] on button "Continuar" at bounding box center [472, 251] width 143 height 15
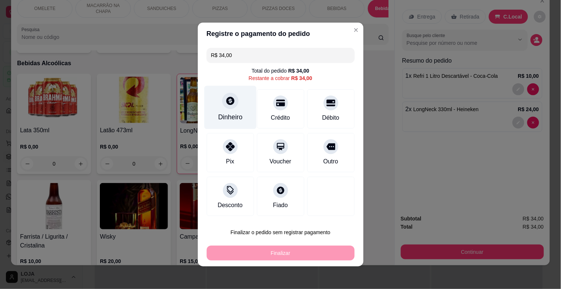
click at [236, 118] on div "Dinheiro" at bounding box center [230, 117] width 24 height 10
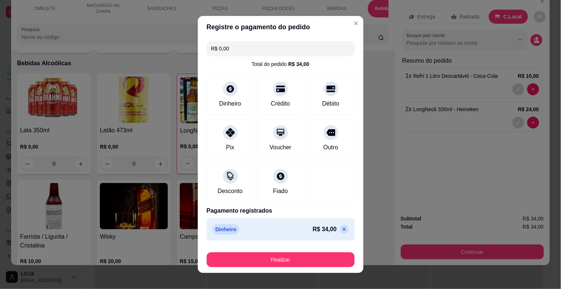
type input "R$ 0,00"
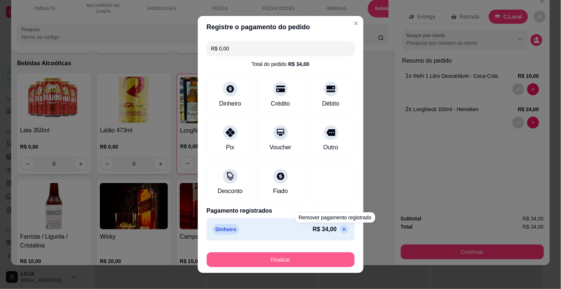
click at [322, 258] on button "Finalizar" at bounding box center [281, 259] width 148 height 15
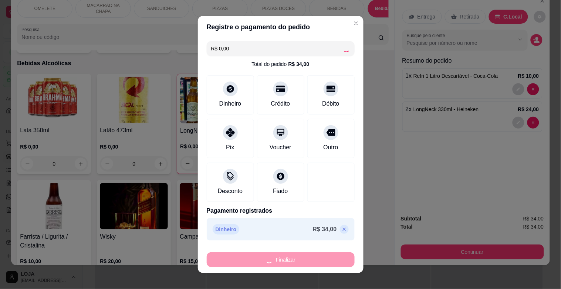
type input "0"
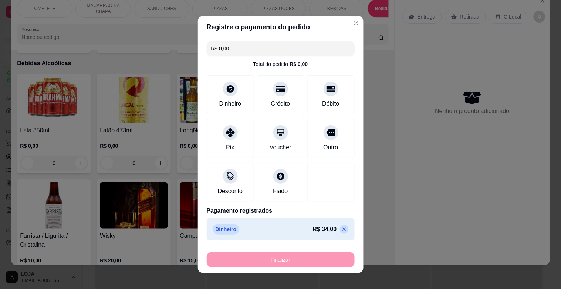
type input "-R$ 34,00"
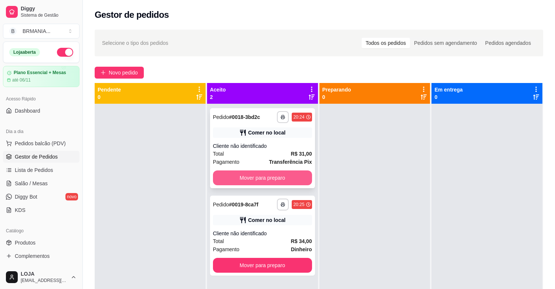
click at [280, 180] on button "Mover para preparo" at bounding box center [262, 177] width 99 height 15
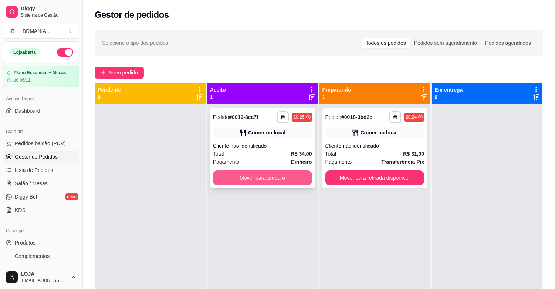
click at [300, 172] on button "Mover para preparo" at bounding box center [262, 177] width 99 height 15
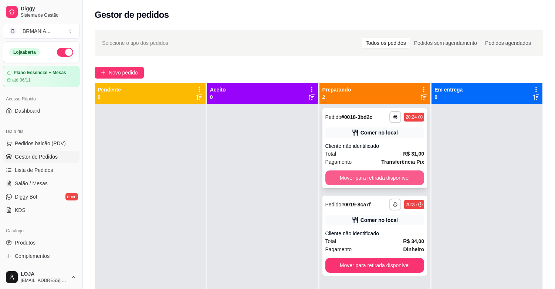
click at [354, 174] on button "Mover para retirada disponível" at bounding box center [375, 177] width 99 height 15
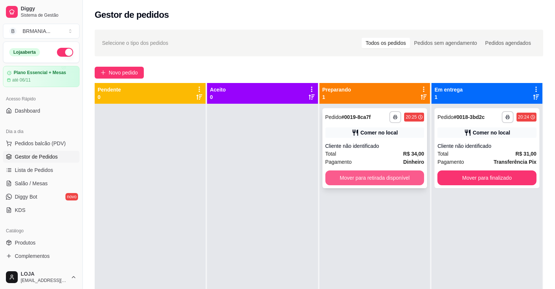
click at [363, 173] on button "Mover para retirada disponível" at bounding box center [375, 177] width 99 height 15
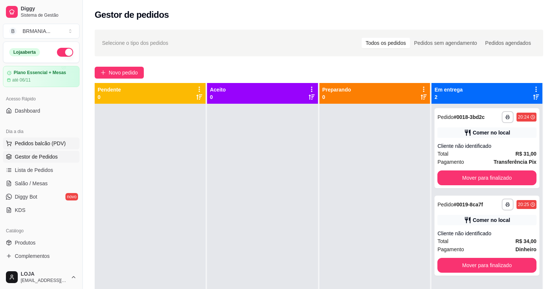
click at [41, 145] on span "Pedidos balcão (PDV)" at bounding box center [40, 142] width 51 height 7
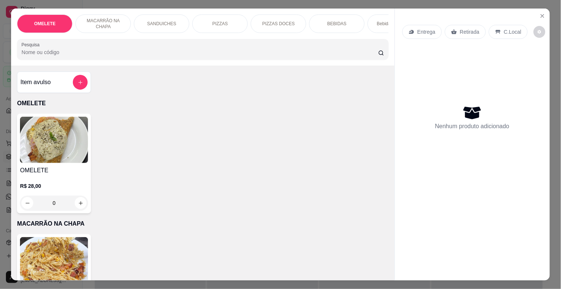
scroll to position [0, 326]
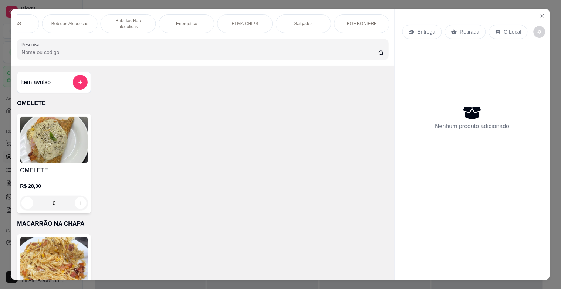
click at [353, 41] on div "OMELETE MACARRÃO NA CHAPA SANDUICHES PIZZAS PIZZAS DOCES BEBIDAS Bebidas Alcoól…" at bounding box center [202, 37] width 383 height 57
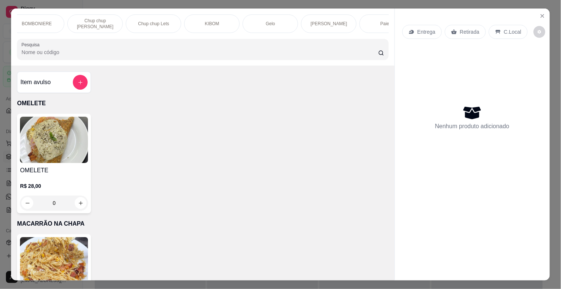
click at [222, 23] on div "KIBOM" at bounding box center [211, 23] width 55 height 18
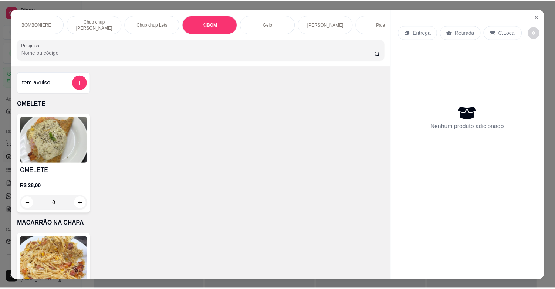
scroll to position [18, 0]
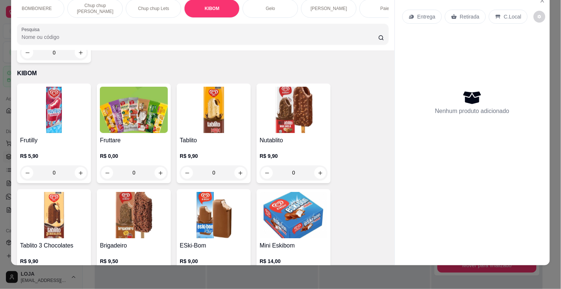
click at [306, 192] on img at bounding box center [294, 215] width 68 height 46
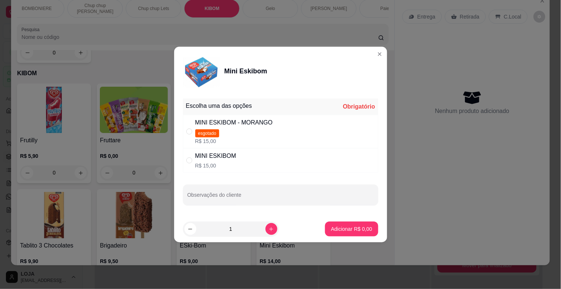
click at [226, 157] on div "MINI ESKIBOM" at bounding box center [215, 155] width 41 height 9
drag, startPoint x: 198, startPoint y: 156, endPoint x: 204, endPoint y: 155, distance: 6.0
click at [201, 155] on div "MINI ESKIBOM" at bounding box center [215, 155] width 41 height 9
click at [216, 160] on div "MINI ESKIBOM" at bounding box center [215, 155] width 41 height 9
radio input "true"
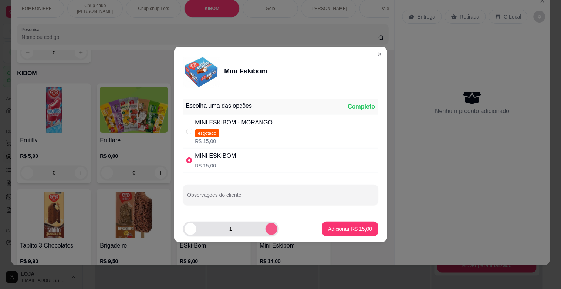
click at [270, 228] on button "increase-product-quantity" at bounding box center [272, 229] width 12 height 12
type input "2"
click at [347, 230] on p "Adicionar R$ 30,00" at bounding box center [350, 228] width 44 height 7
type input "2"
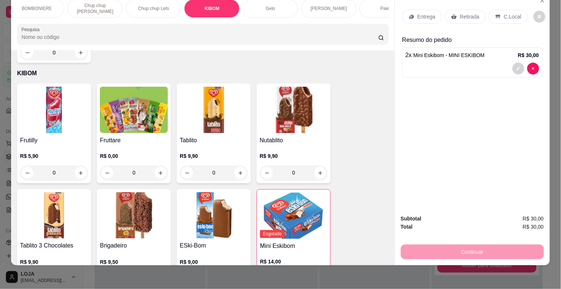
click at [498, 10] on div "C.Local" at bounding box center [508, 17] width 39 height 14
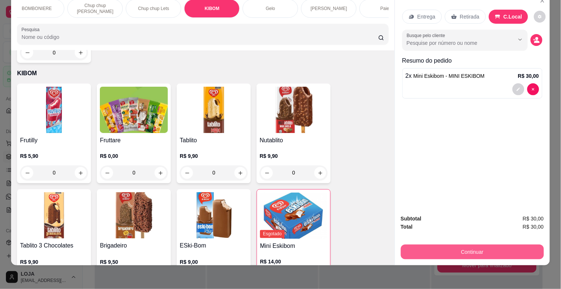
click at [467, 244] on button "Continuar" at bounding box center [472, 251] width 143 height 15
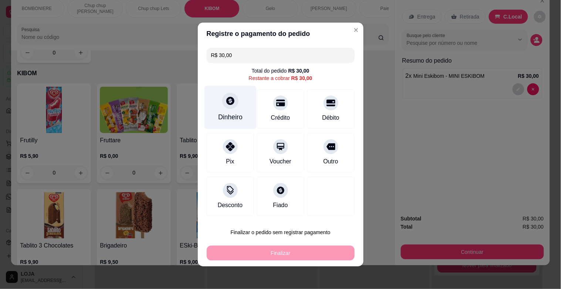
click at [206, 115] on div "Dinheiro" at bounding box center [230, 107] width 52 height 43
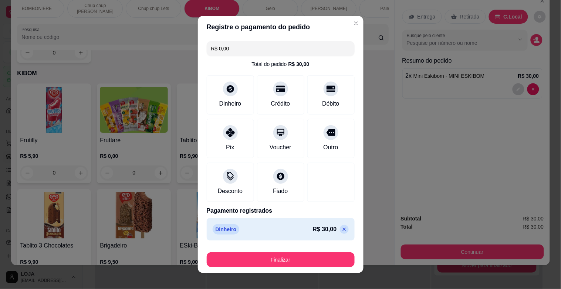
type input "R$ 0,00"
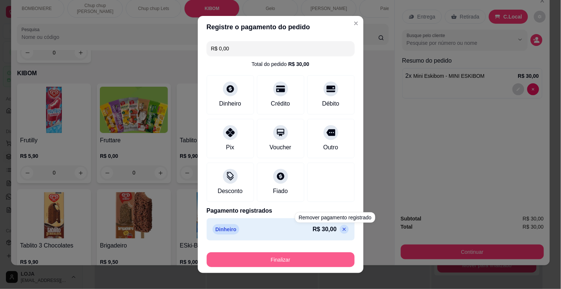
click at [330, 258] on button "Finalizar" at bounding box center [281, 259] width 148 height 15
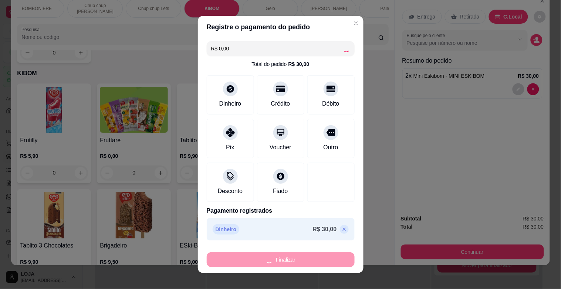
type input "0"
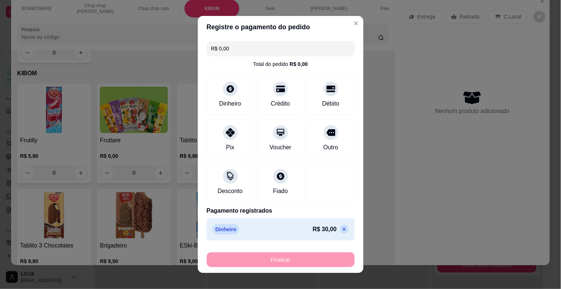
type input "-R$ 30,00"
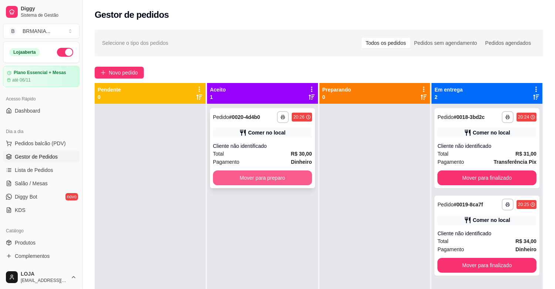
click at [250, 182] on button "Mover para preparo" at bounding box center [262, 177] width 99 height 15
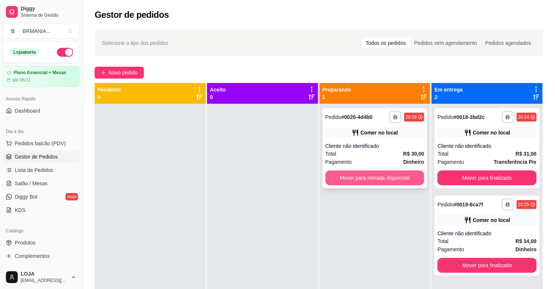
click at [368, 180] on button "Mover para retirada disponível" at bounding box center [375, 177] width 99 height 15
